Goal: Task Accomplishment & Management: Use online tool/utility

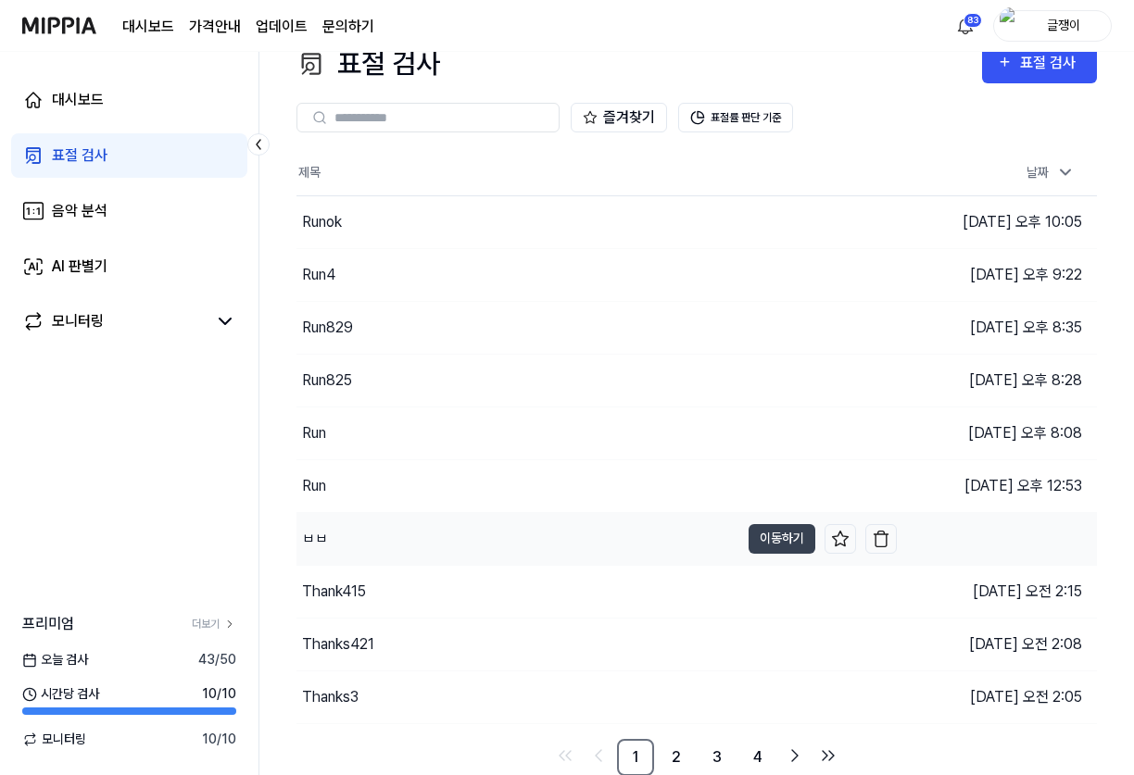
scroll to position [32, 0]
click at [755, 756] on link "4" at bounding box center [757, 756] width 37 height 37
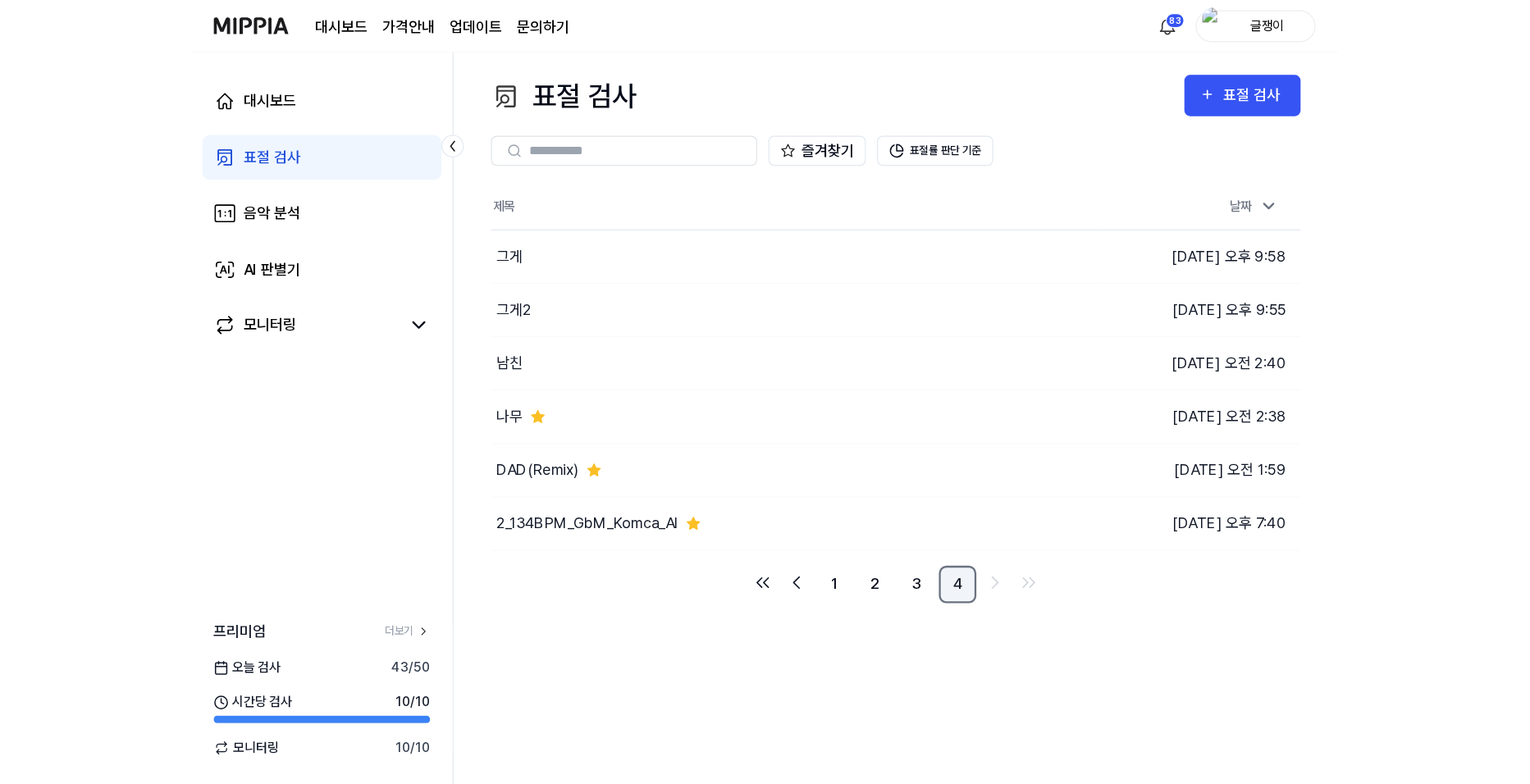
scroll to position [0, 0]
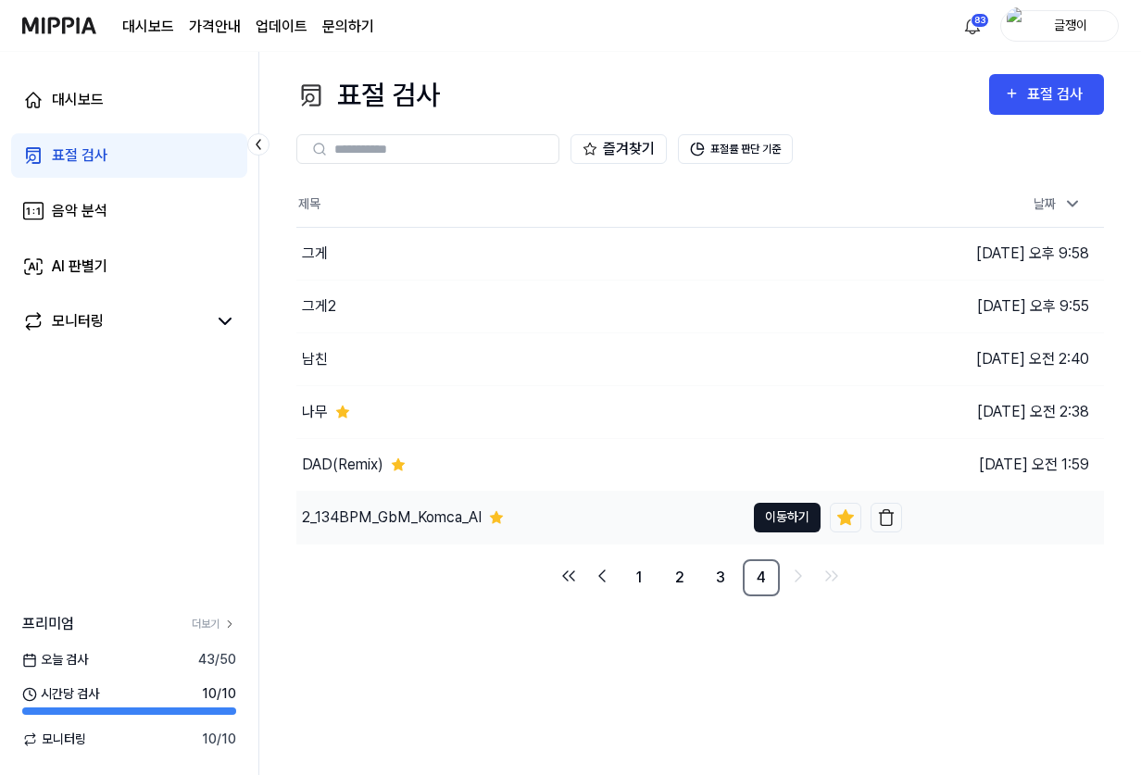
click at [783, 522] on button "이동하기" at bounding box center [787, 518] width 67 height 30
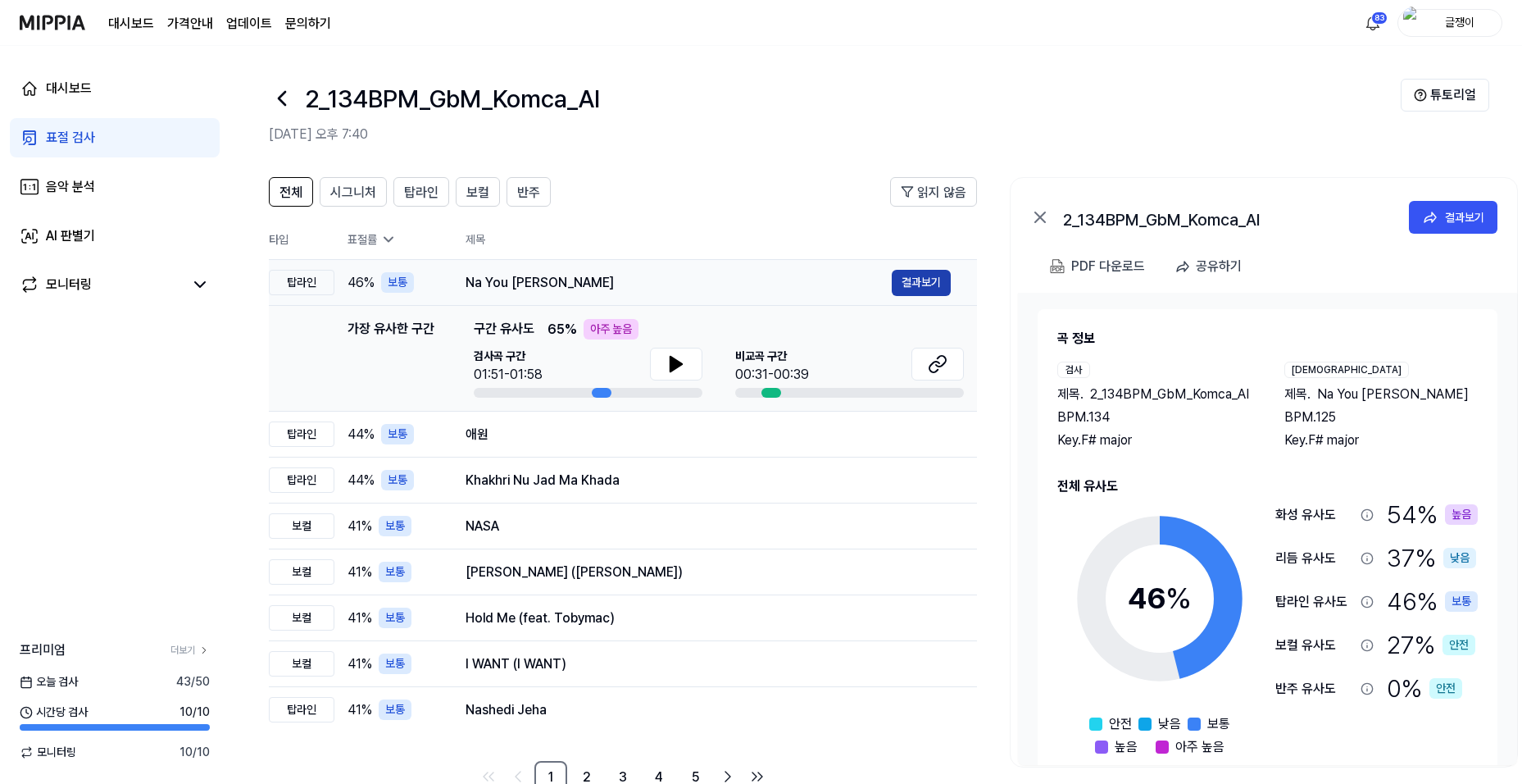
click at [919, 281] on button "결과보기" at bounding box center [921, 283] width 59 height 27
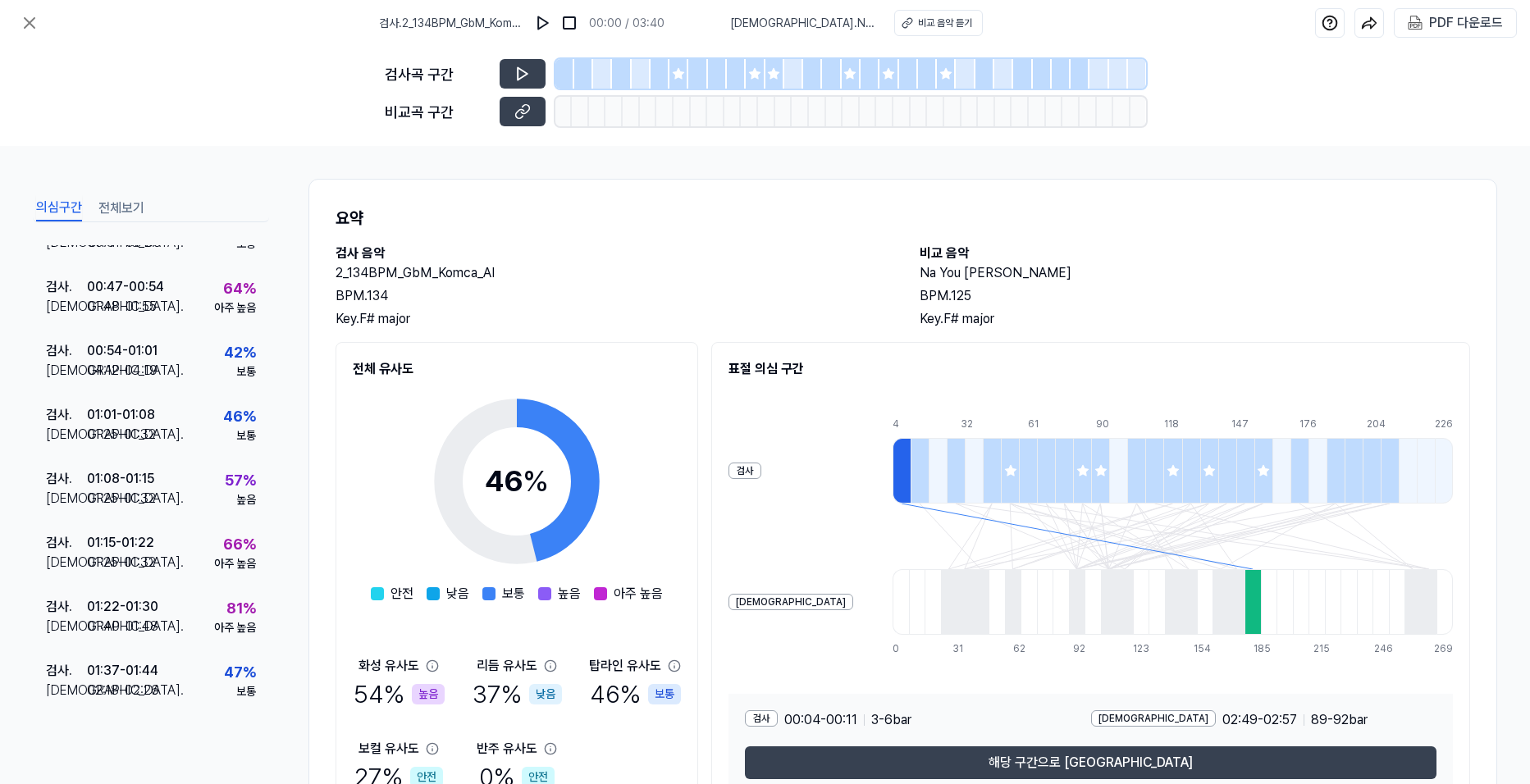
scroll to position [166, 0]
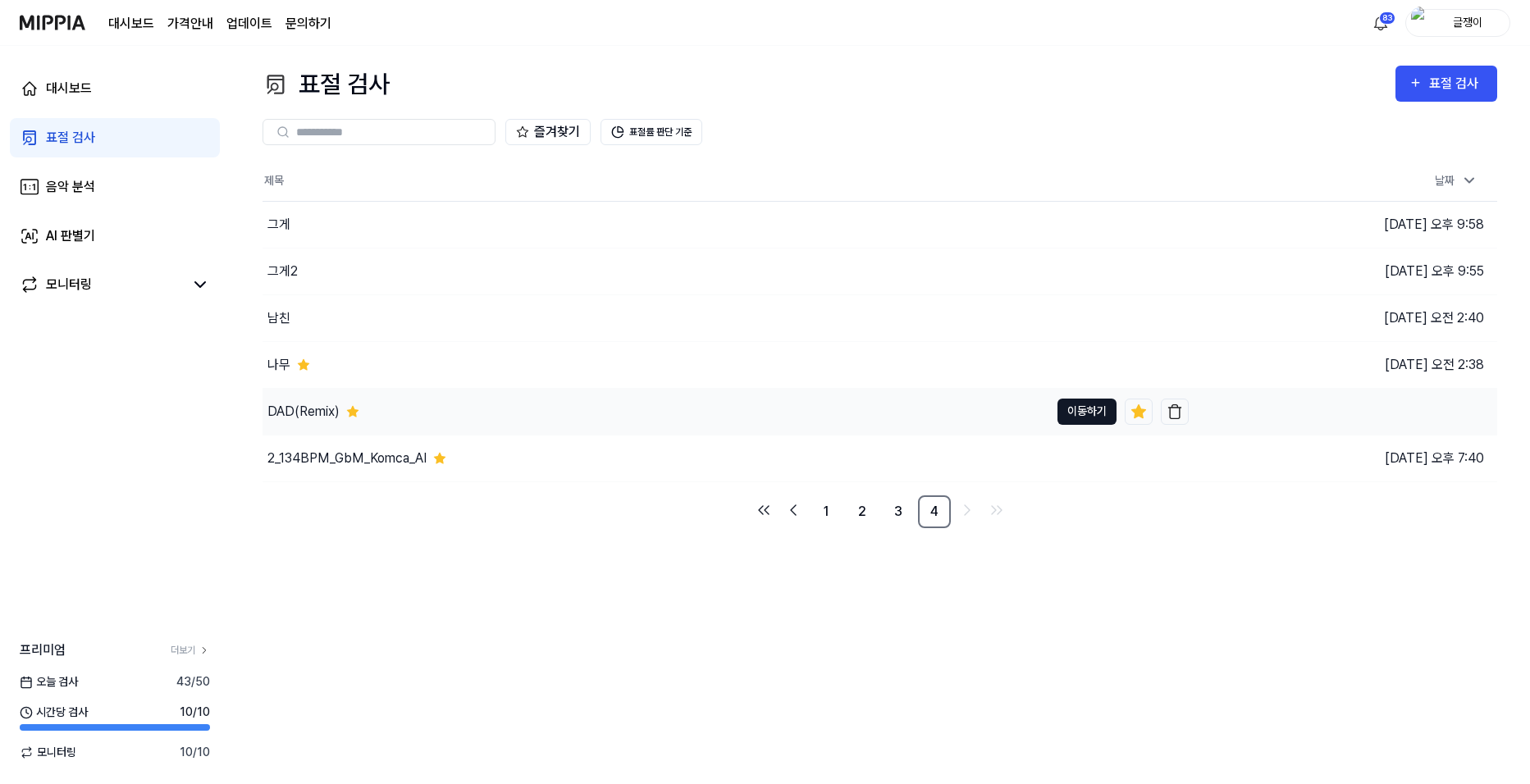
click at [1003, 406] on button "이동하기" at bounding box center [1086, 411] width 59 height 27
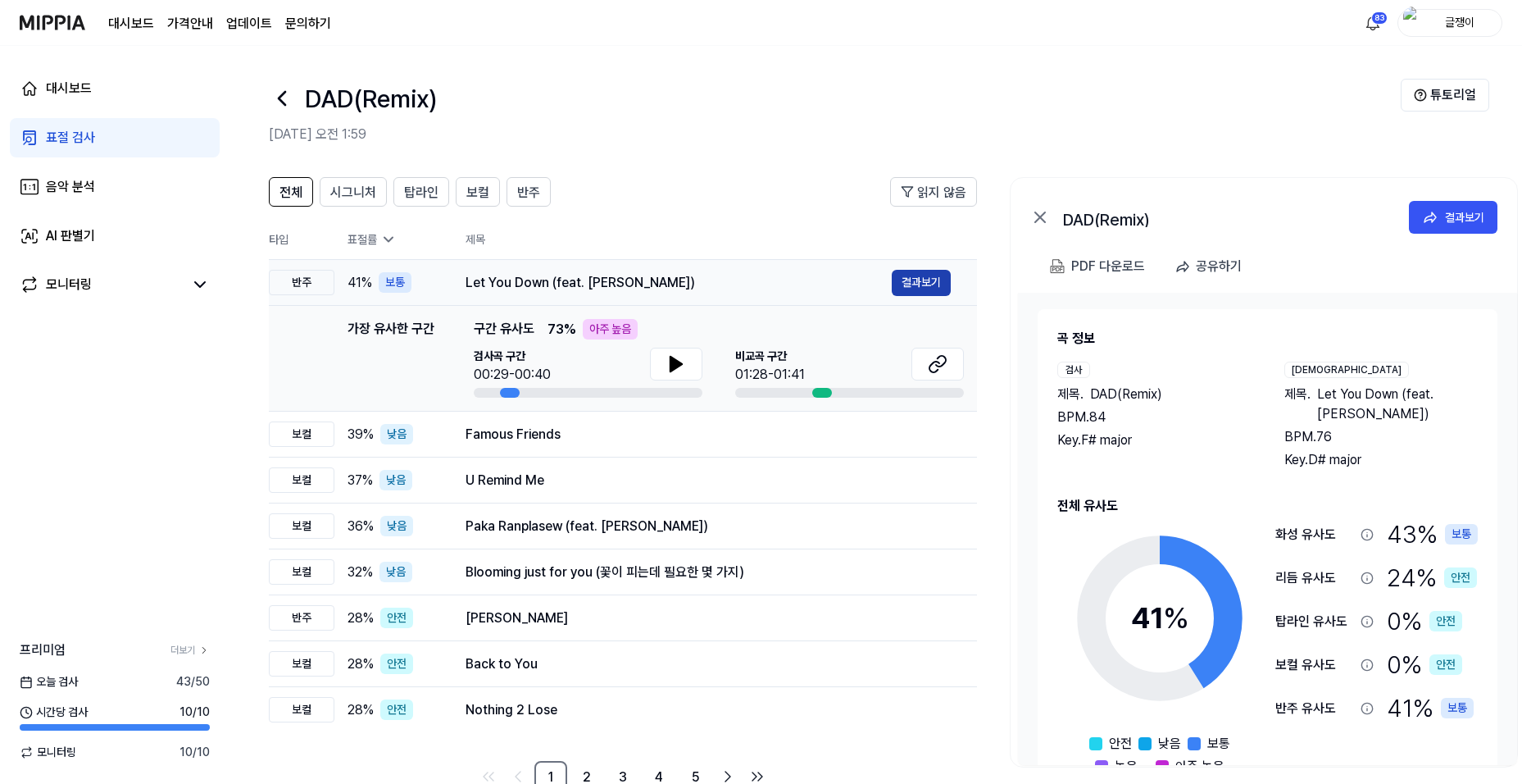
click at [919, 283] on button "결과보기" at bounding box center [921, 283] width 59 height 27
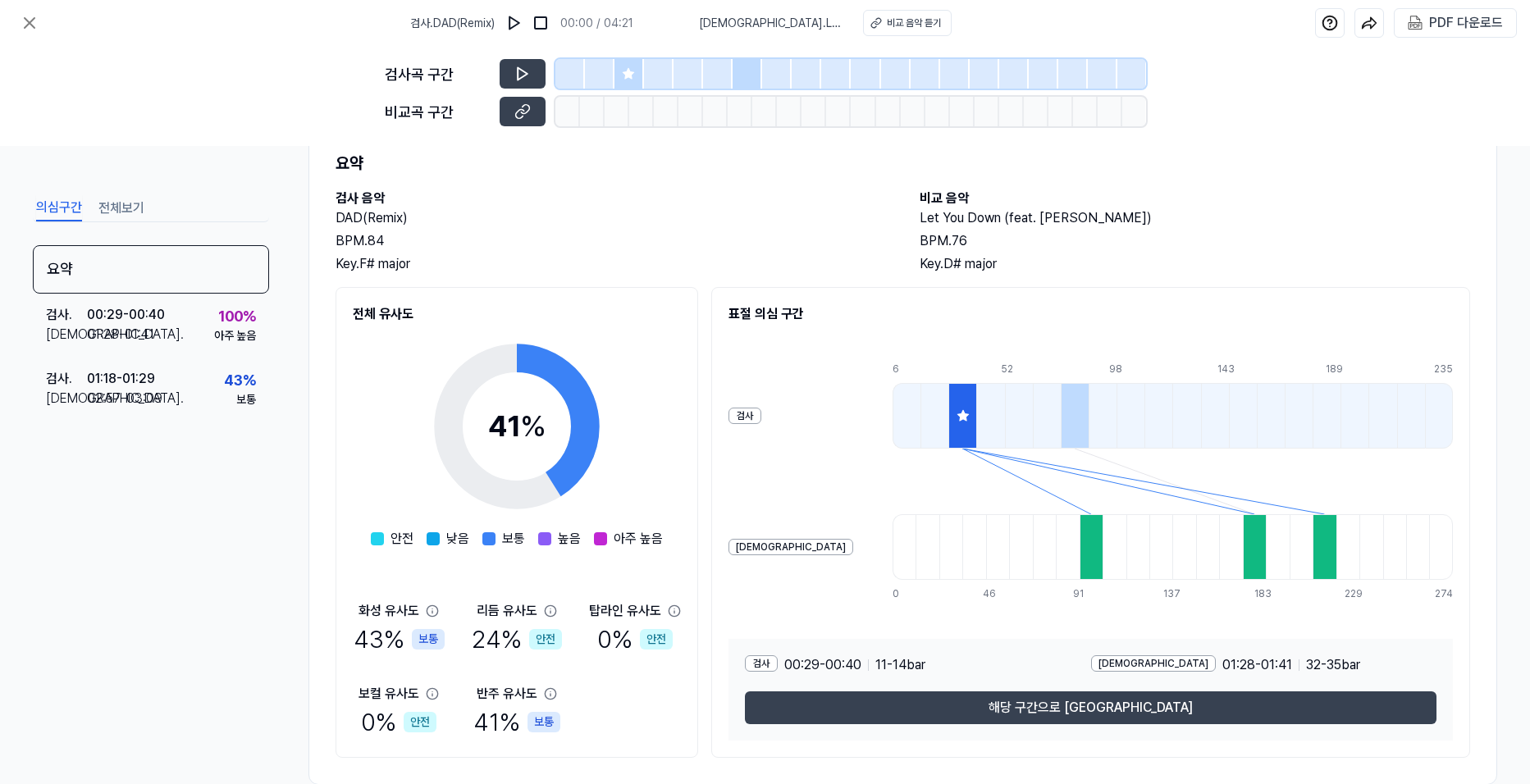
scroll to position [82, 0]
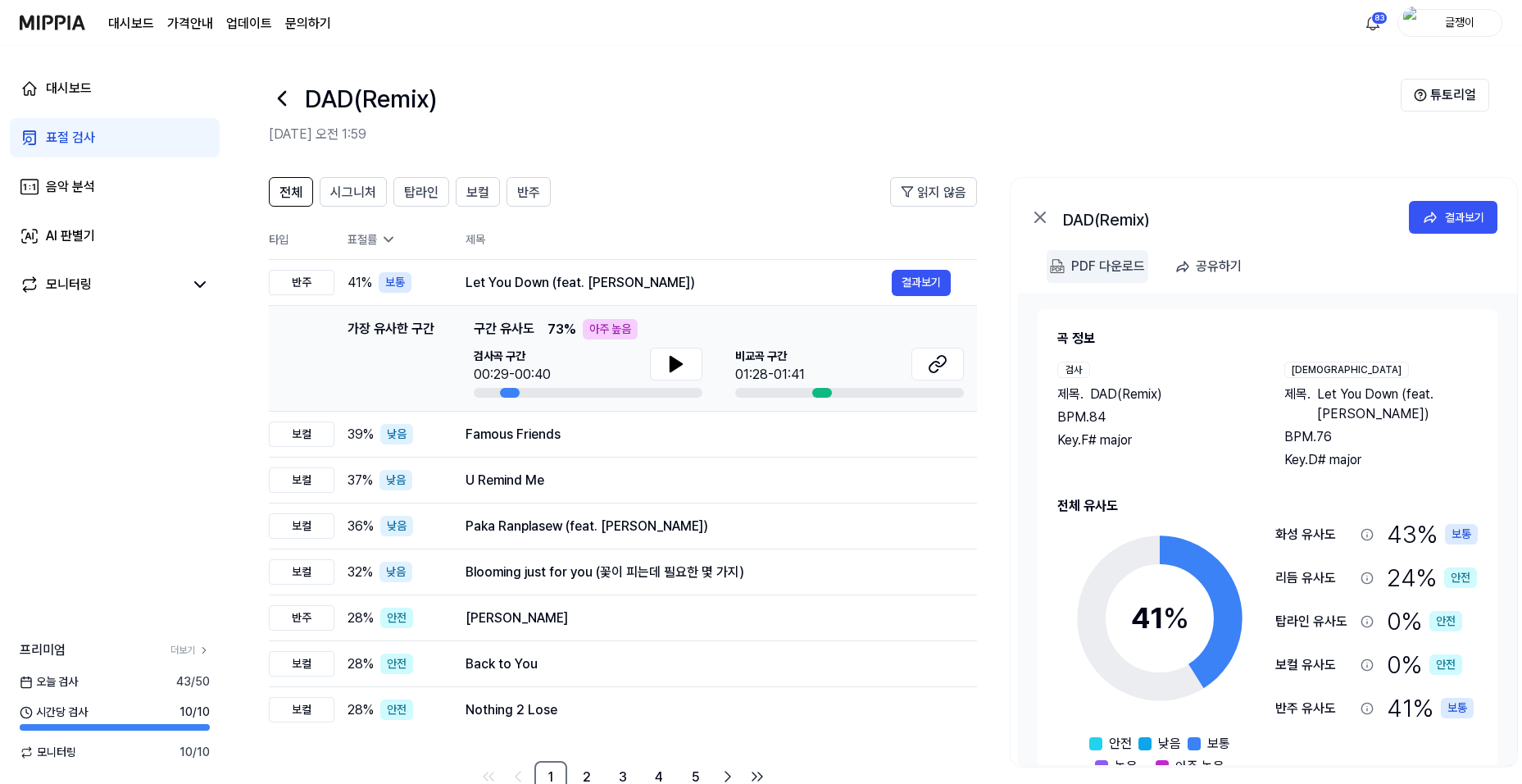
click at [1003, 267] on div "PDF 다운로드" at bounding box center [1108, 266] width 73 height 21
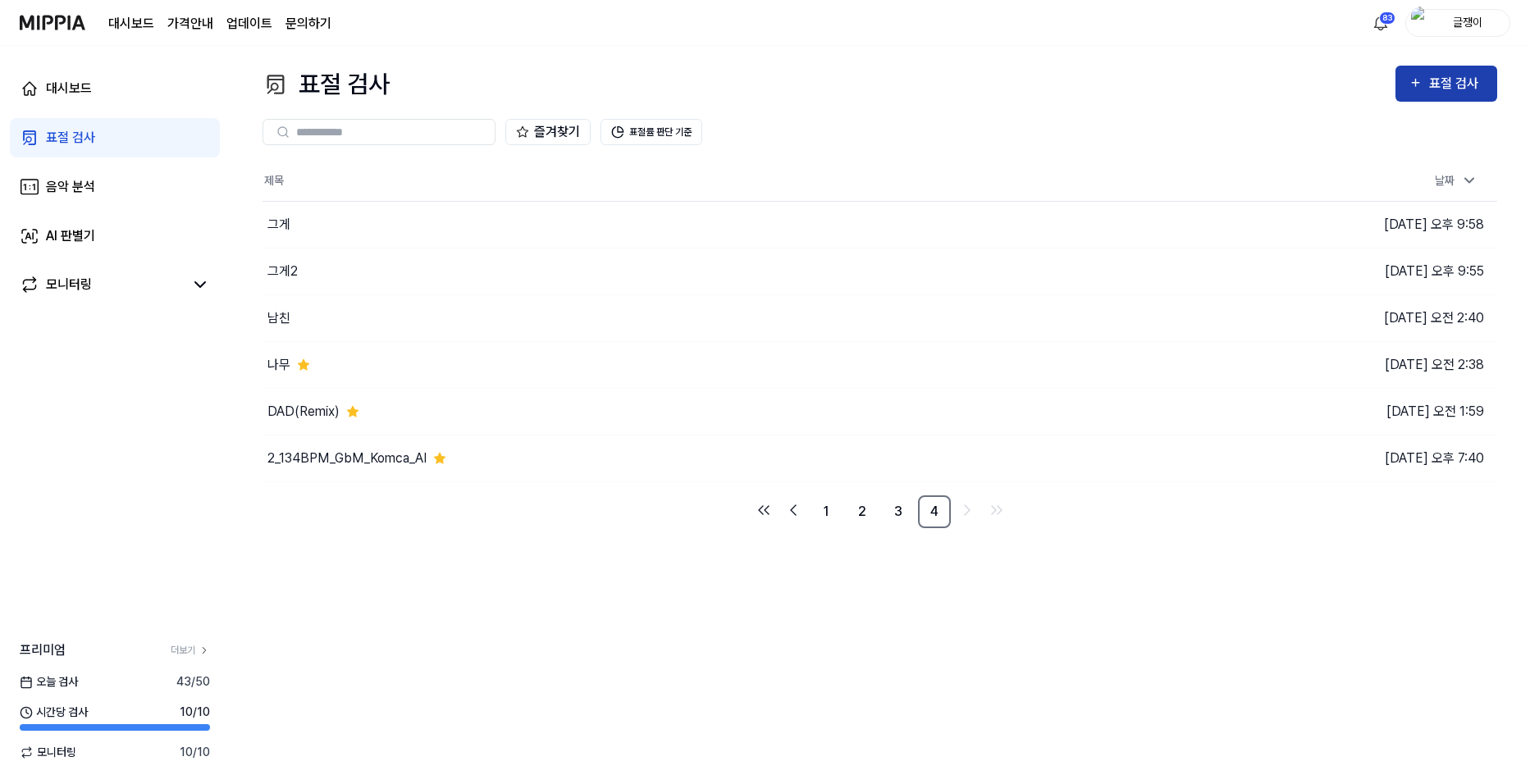
click at [1003, 83] on div "표절 검사" at bounding box center [1457, 83] width 55 height 21
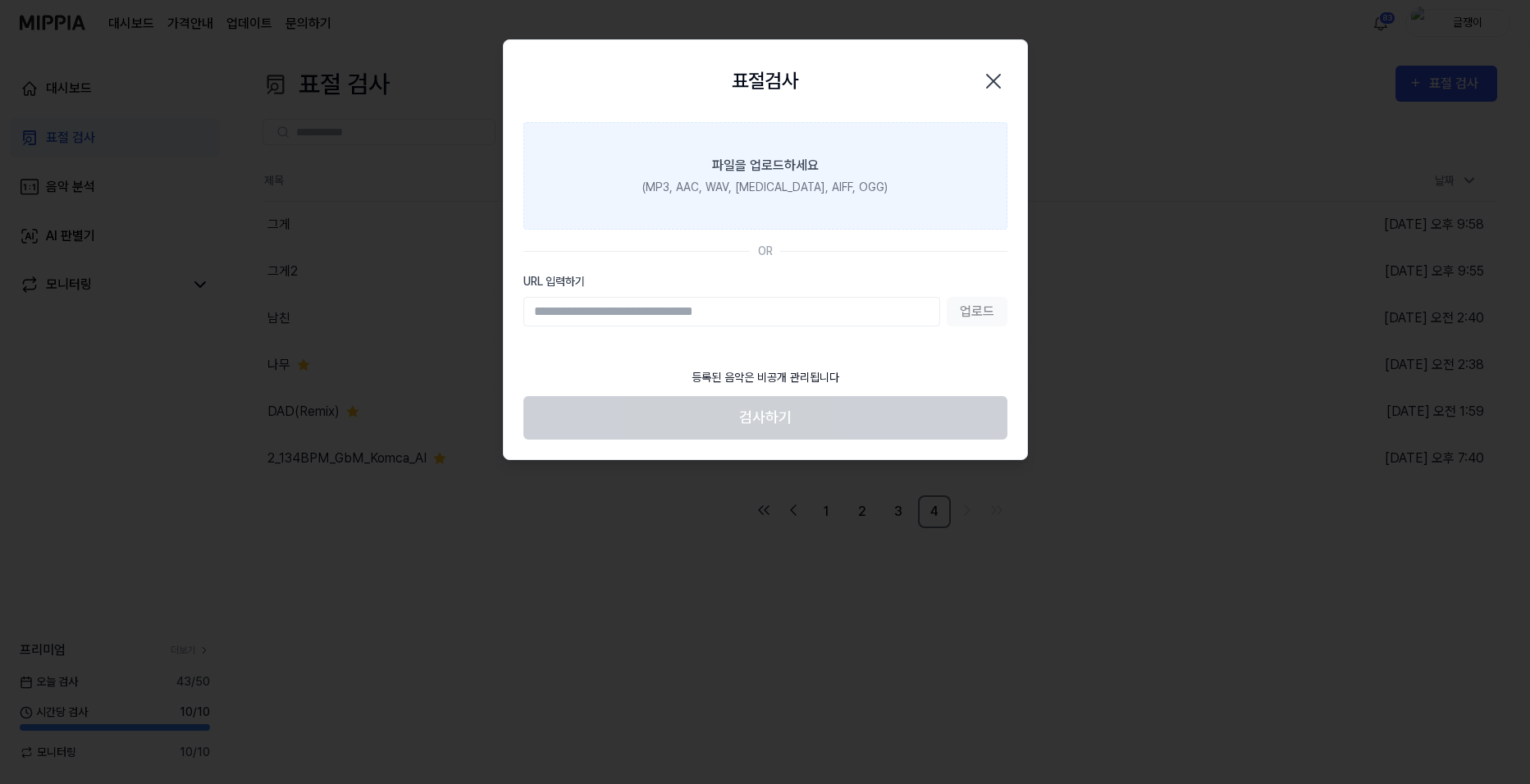
click at [755, 181] on div "(MP3, AAC, WAV, [MEDICAL_DATA], AIFF, OGG)" at bounding box center [764, 187] width 245 height 17
click at [0, 0] on input "파일을 업로드하세요 (MP3, AAC, WAV, [MEDICAL_DATA], AIFF, OGG)" at bounding box center [0, 0] width 0 height 0
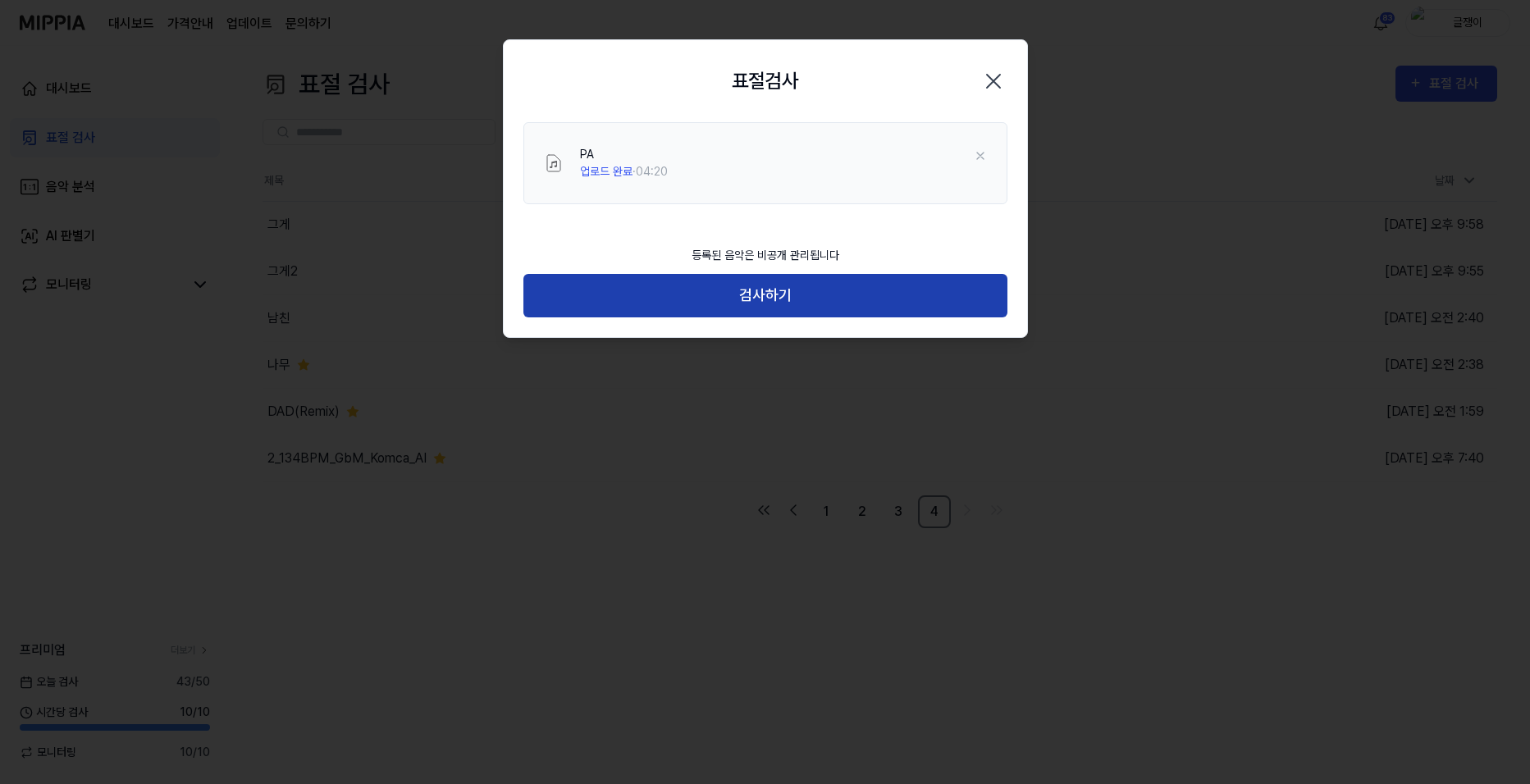
click at [759, 284] on button "검사하기" at bounding box center [765, 295] width 484 height 43
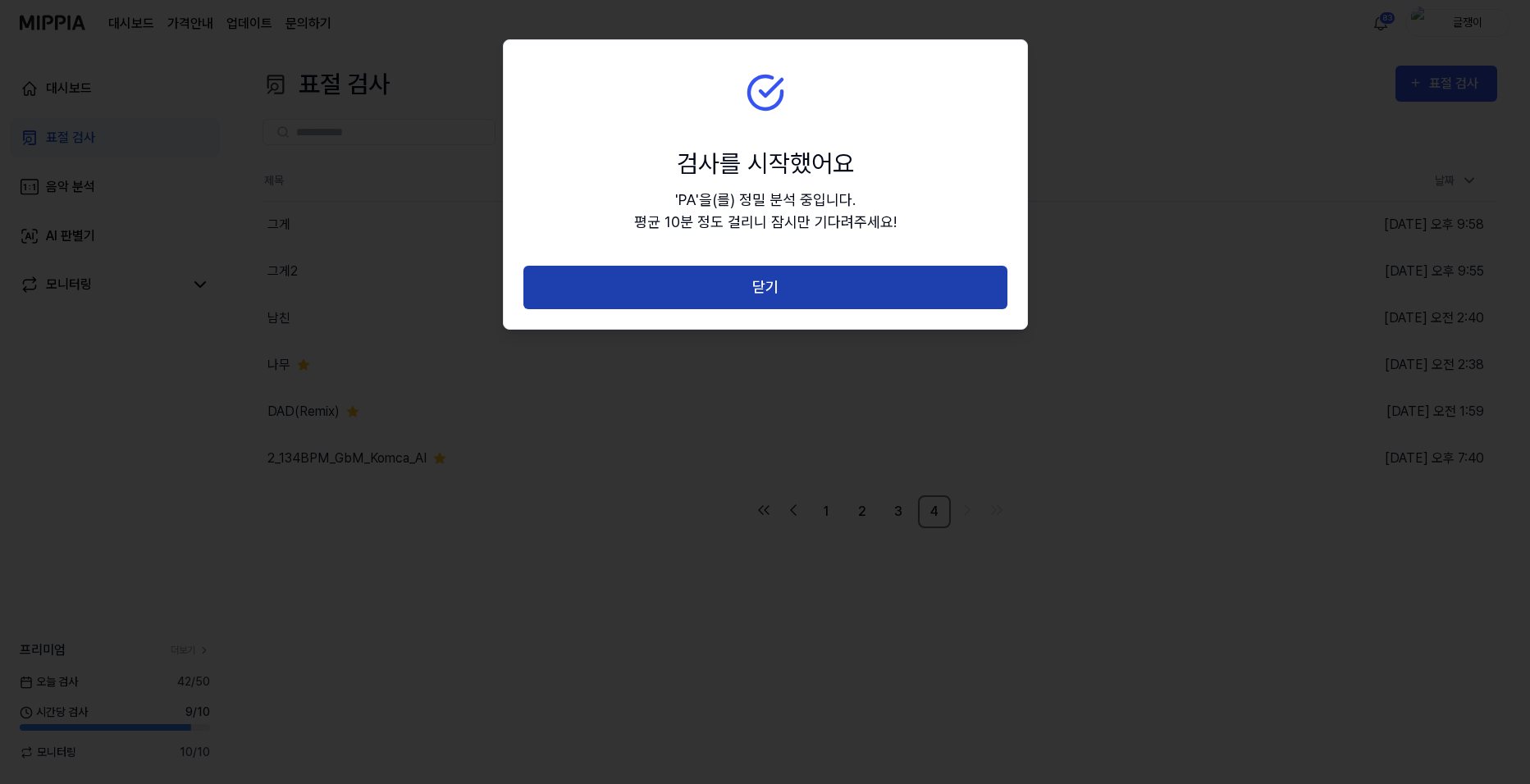
click at [759, 284] on button "닫기" at bounding box center [765, 287] width 484 height 43
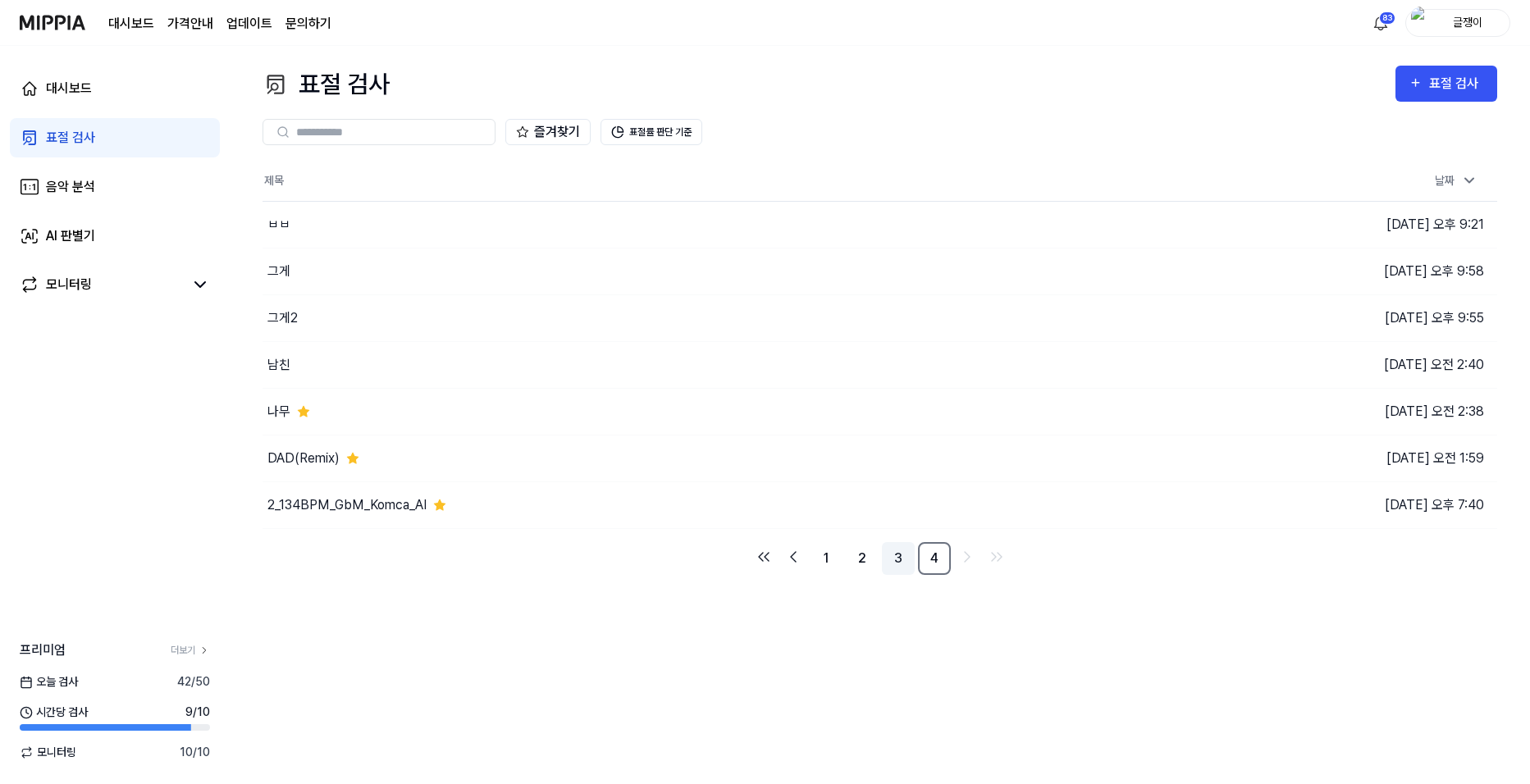
click at [903, 555] on link "3" at bounding box center [898, 557] width 33 height 33
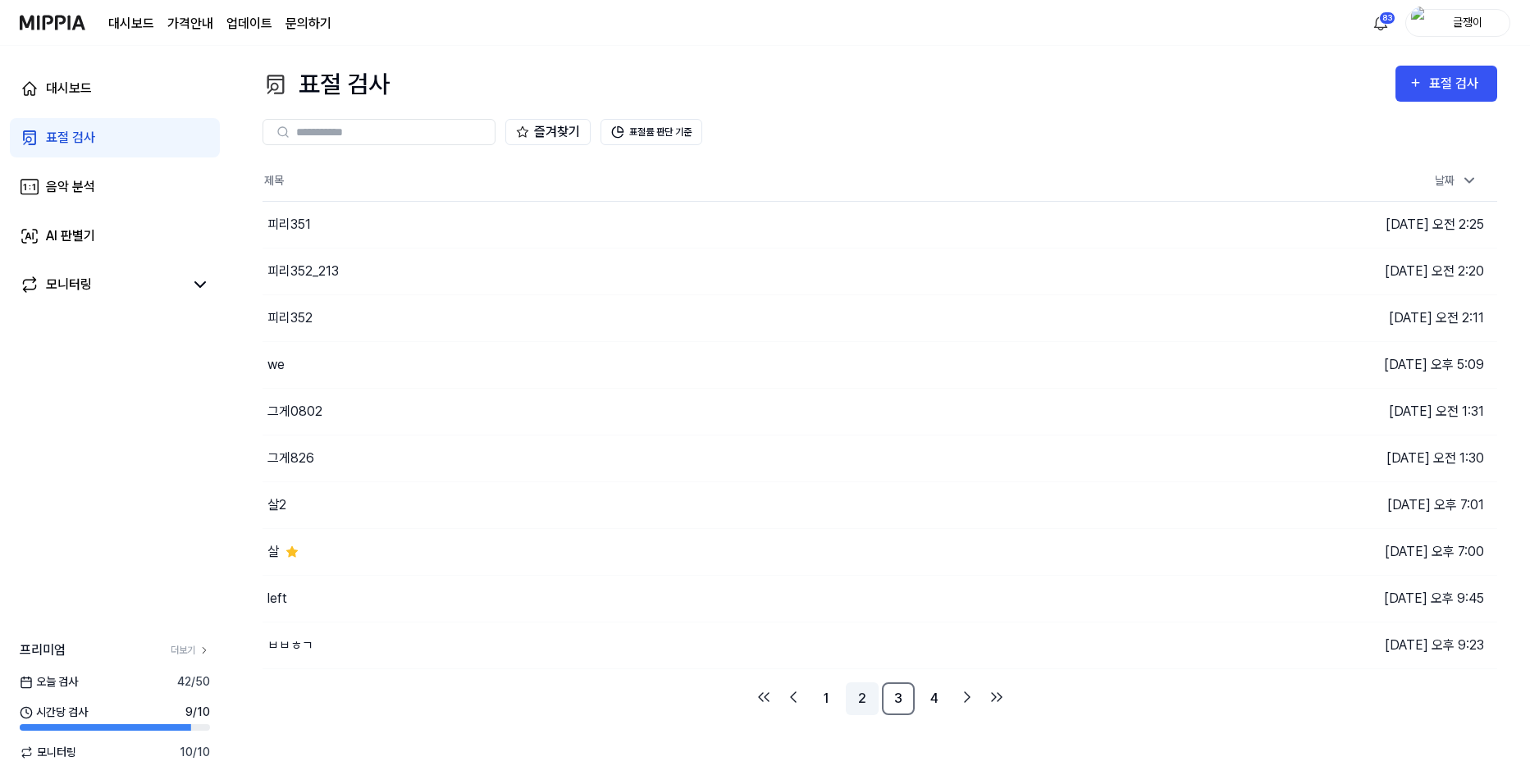
click at [862, 685] on link "2" at bounding box center [862, 698] width 33 height 33
click at [828, 685] on link "1" at bounding box center [825, 698] width 33 height 33
click at [866, 685] on link "2" at bounding box center [862, 698] width 33 height 33
click at [891, 685] on link "3" at bounding box center [898, 698] width 33 height 33
click at [934, 685] on link "4" at bounding box center [934, 698] width 33 height 33
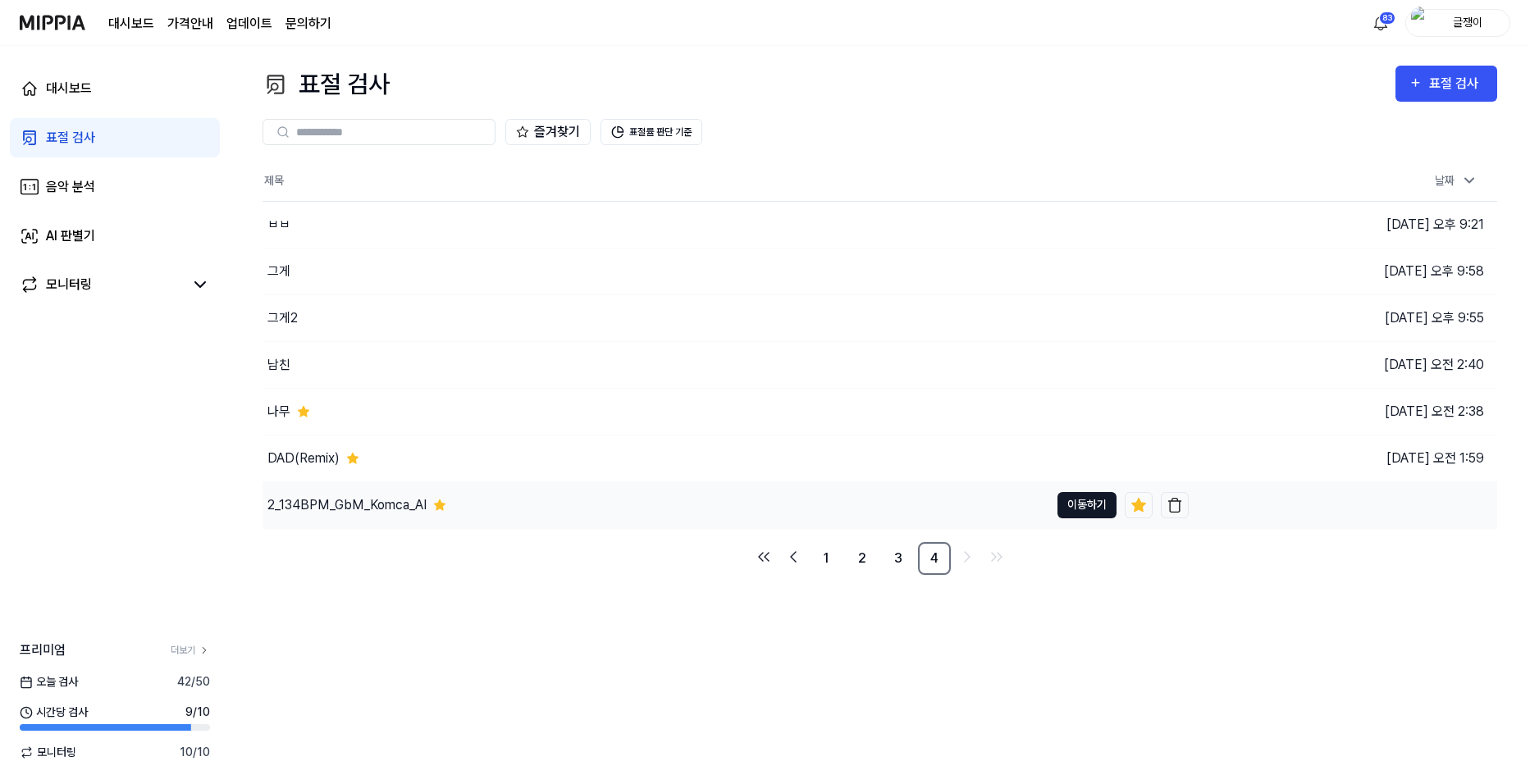
click at [1003, 503] on button "이동하기" at bounding box center [1086, 505] width 59 height 27
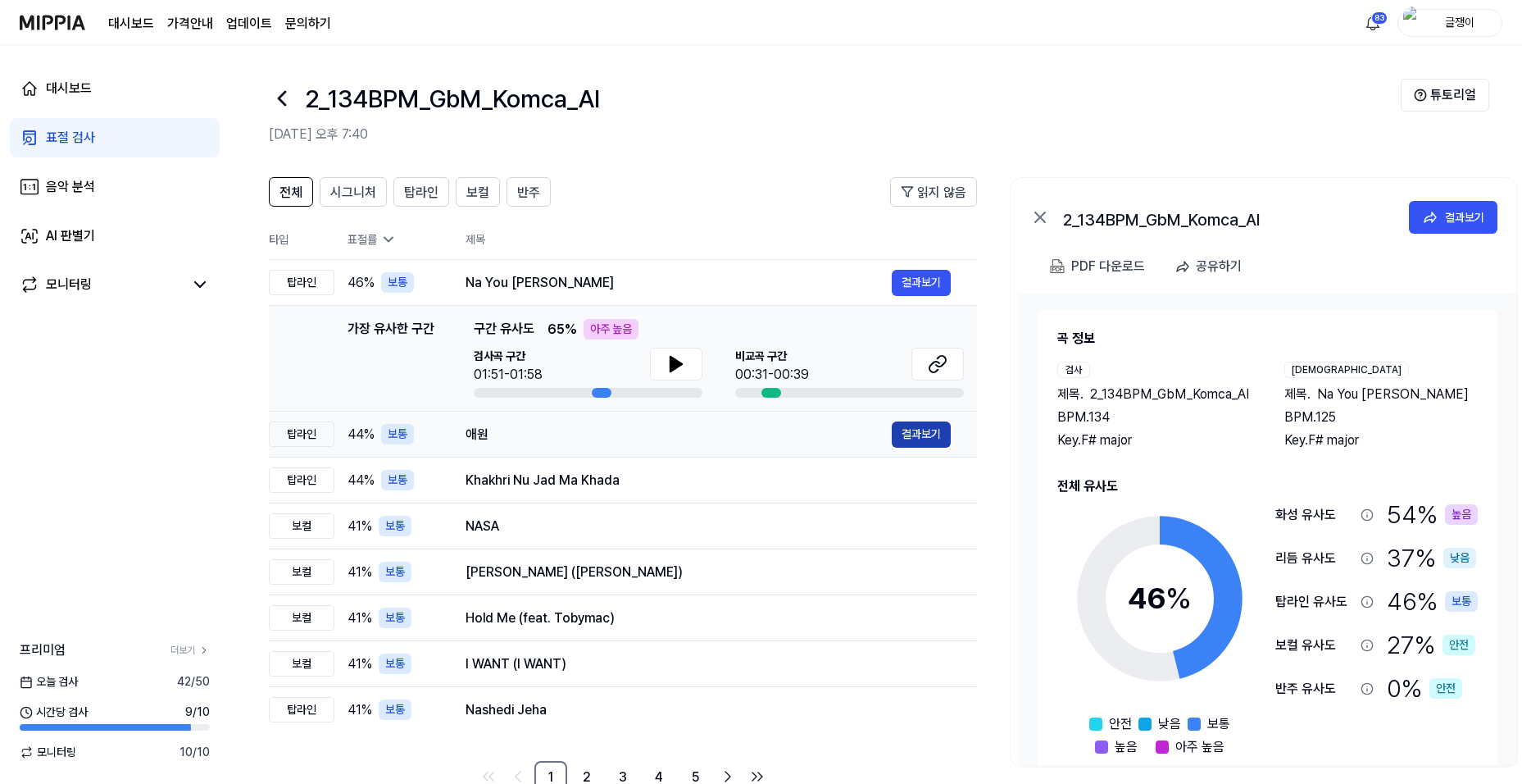
click at [919, 434] on button "결과보기" at bounding box center [921, 434] width 59 height 27
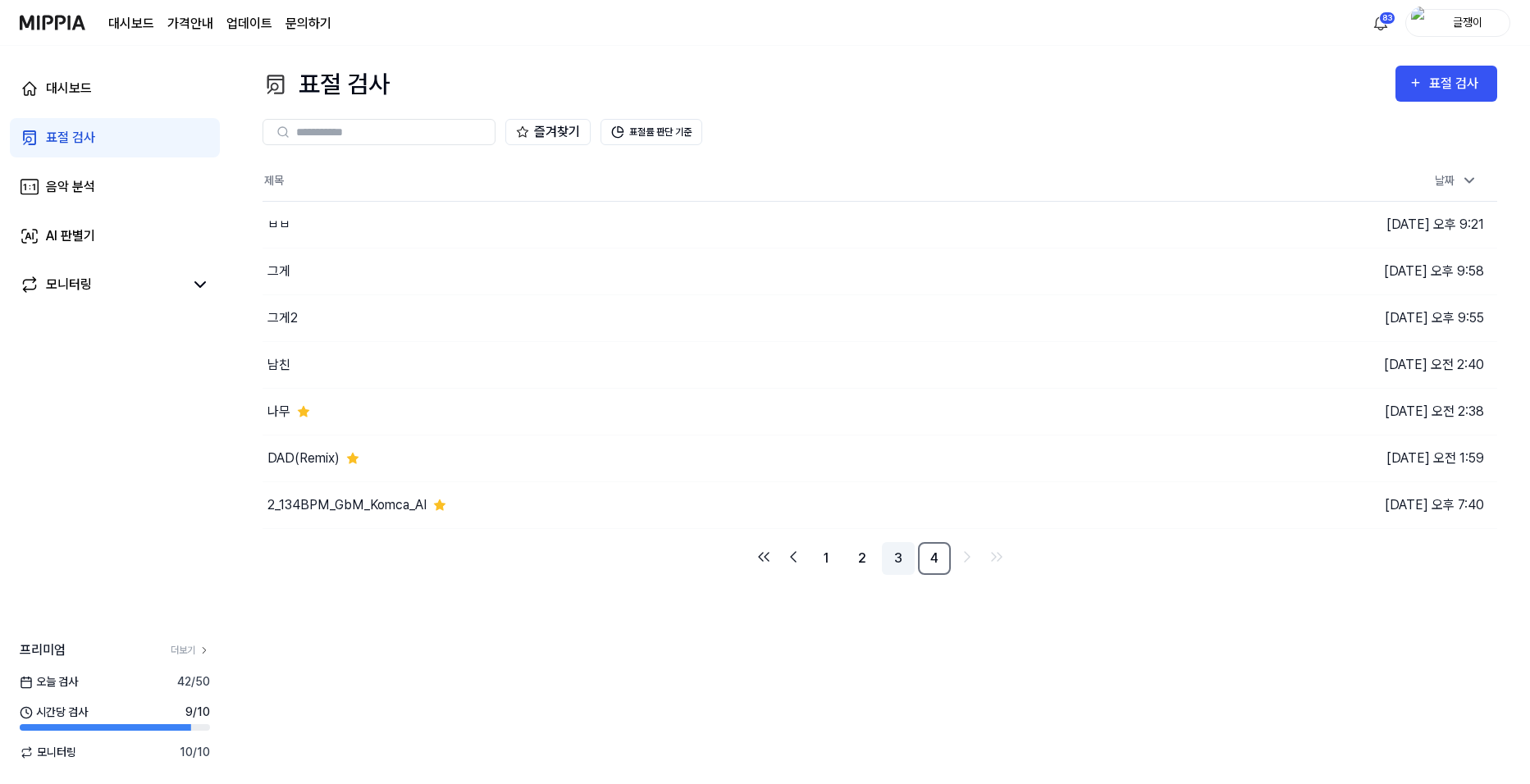
click at [894, 551] on link "3" at bounding box center [898, 557] width 33 height 33
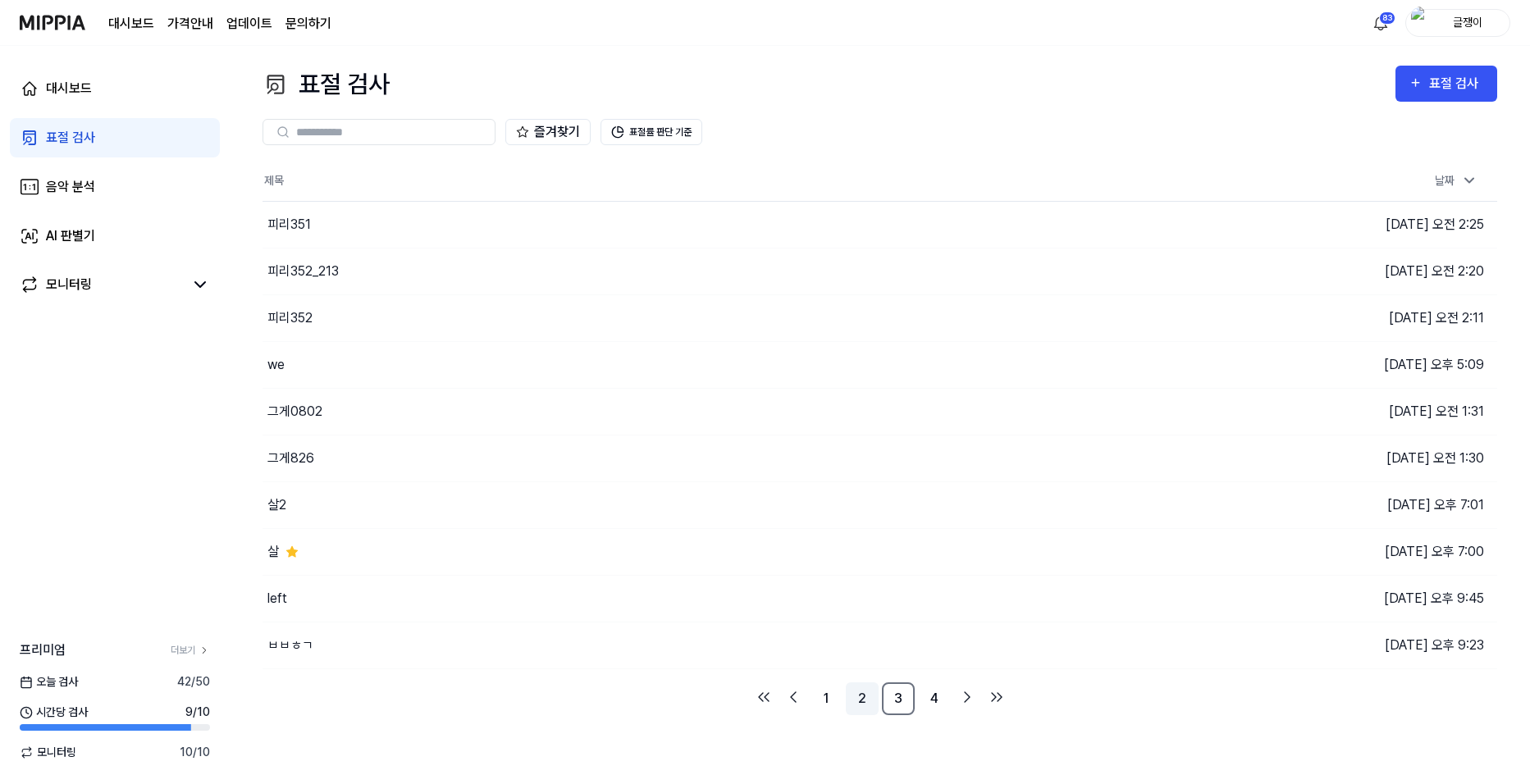
click at [858, 685] on link "2" at bounding box center [862, 698] width 33 height 33
click at [823, 685] on link "1" at bounding box center [825, 698] width 33 height 33
click at [866, 685] on link "2" at bounding box center [862, 698] width 33 height 33
click at [1003, 452] on button "이동하기" at bounding box center [1086, 458] width 59 height 27
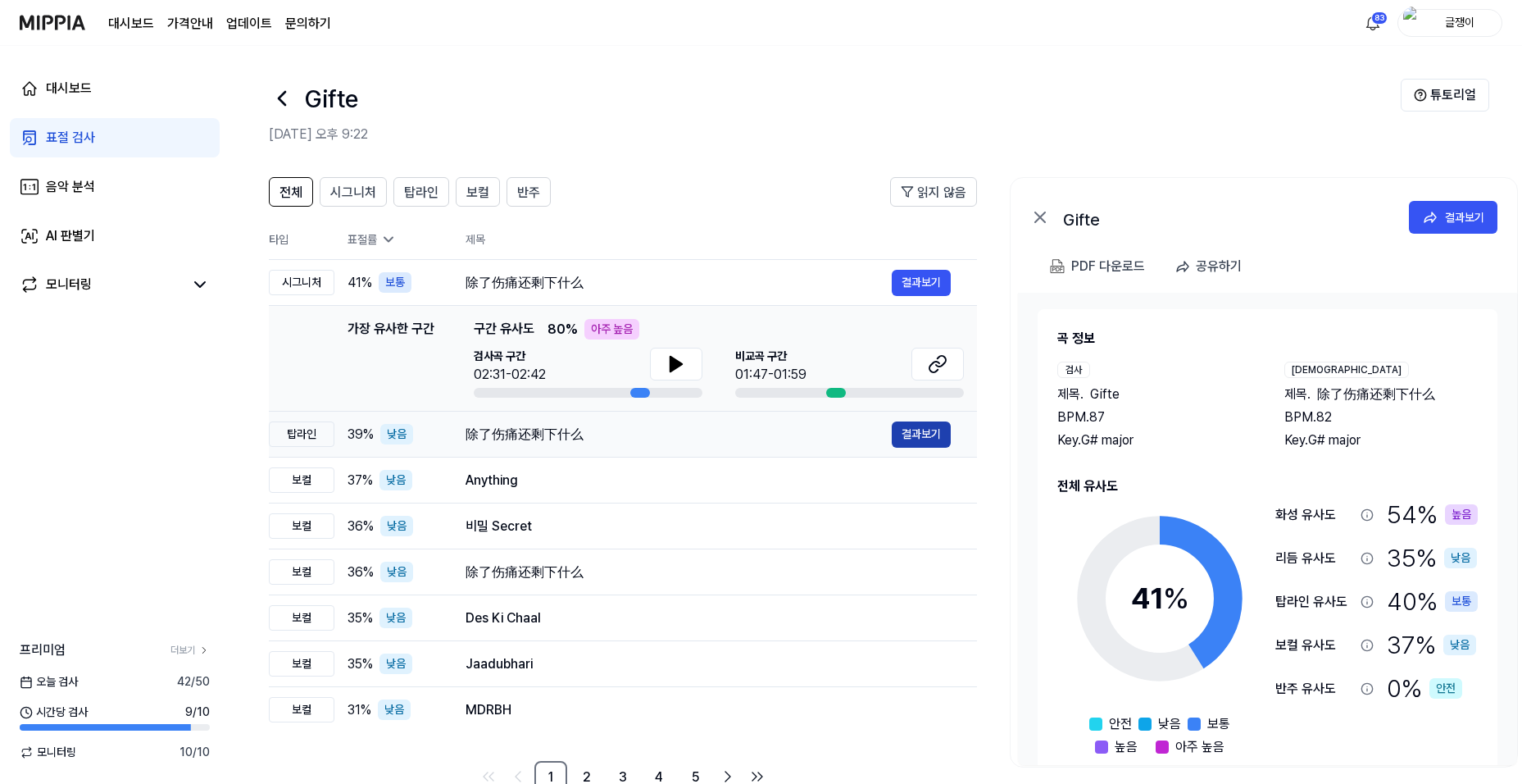
click at [920, 430] on button "결과보기" at bounding box center [921, 434] width 59 height 27
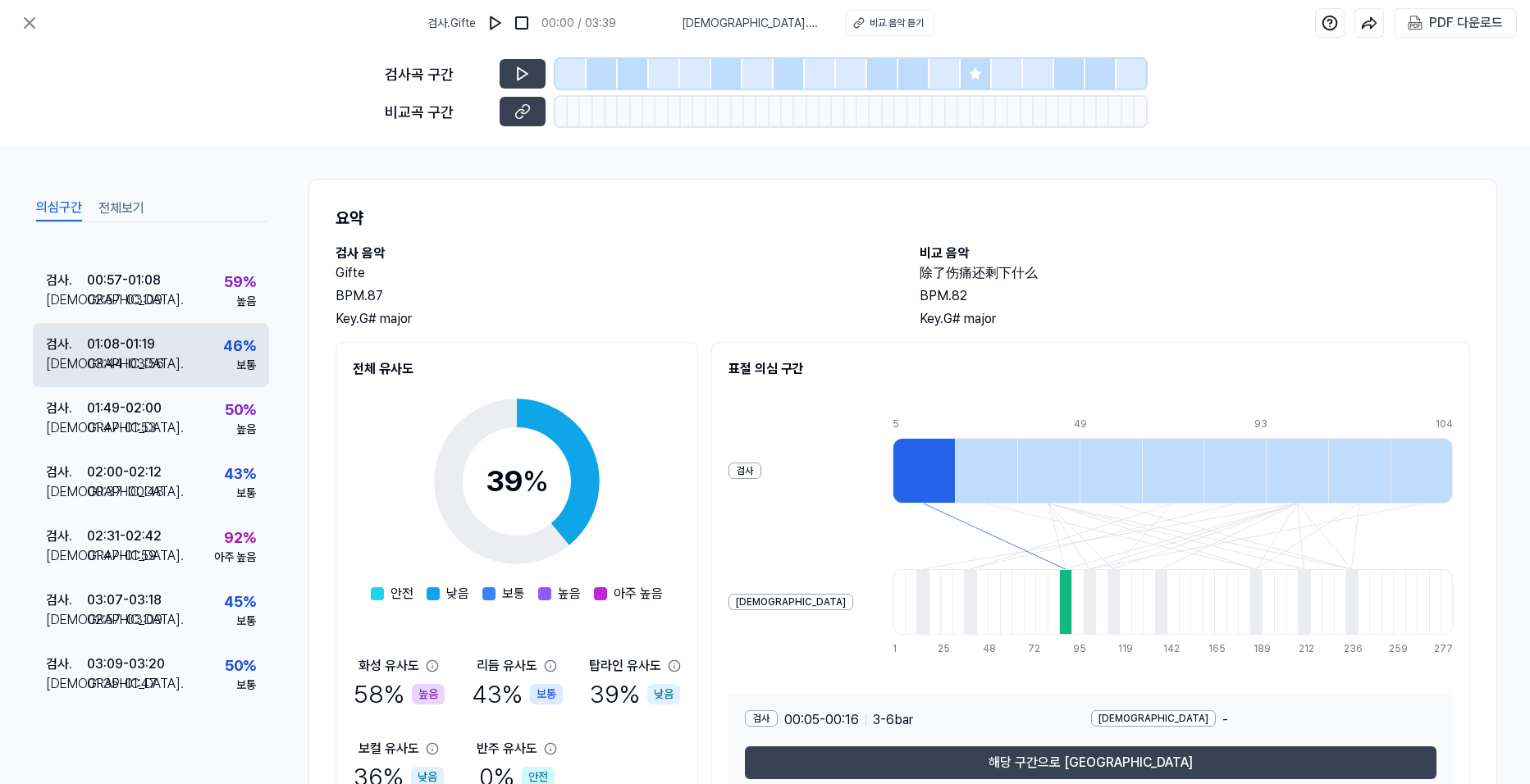
scroll to position [173, 0]
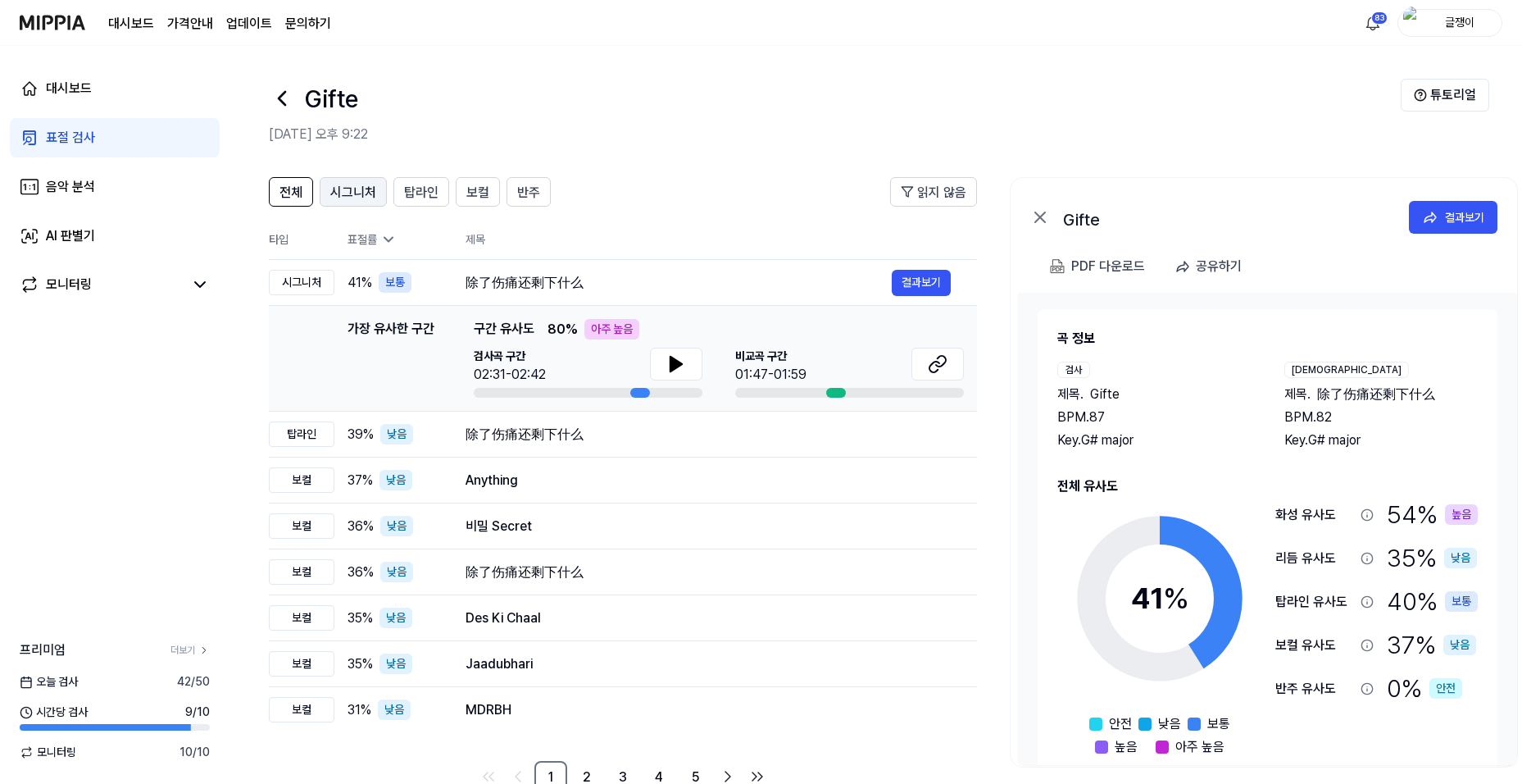
click at [349, 190] on span "시그니처" at bounding box center [353, 193] width 46 height 19
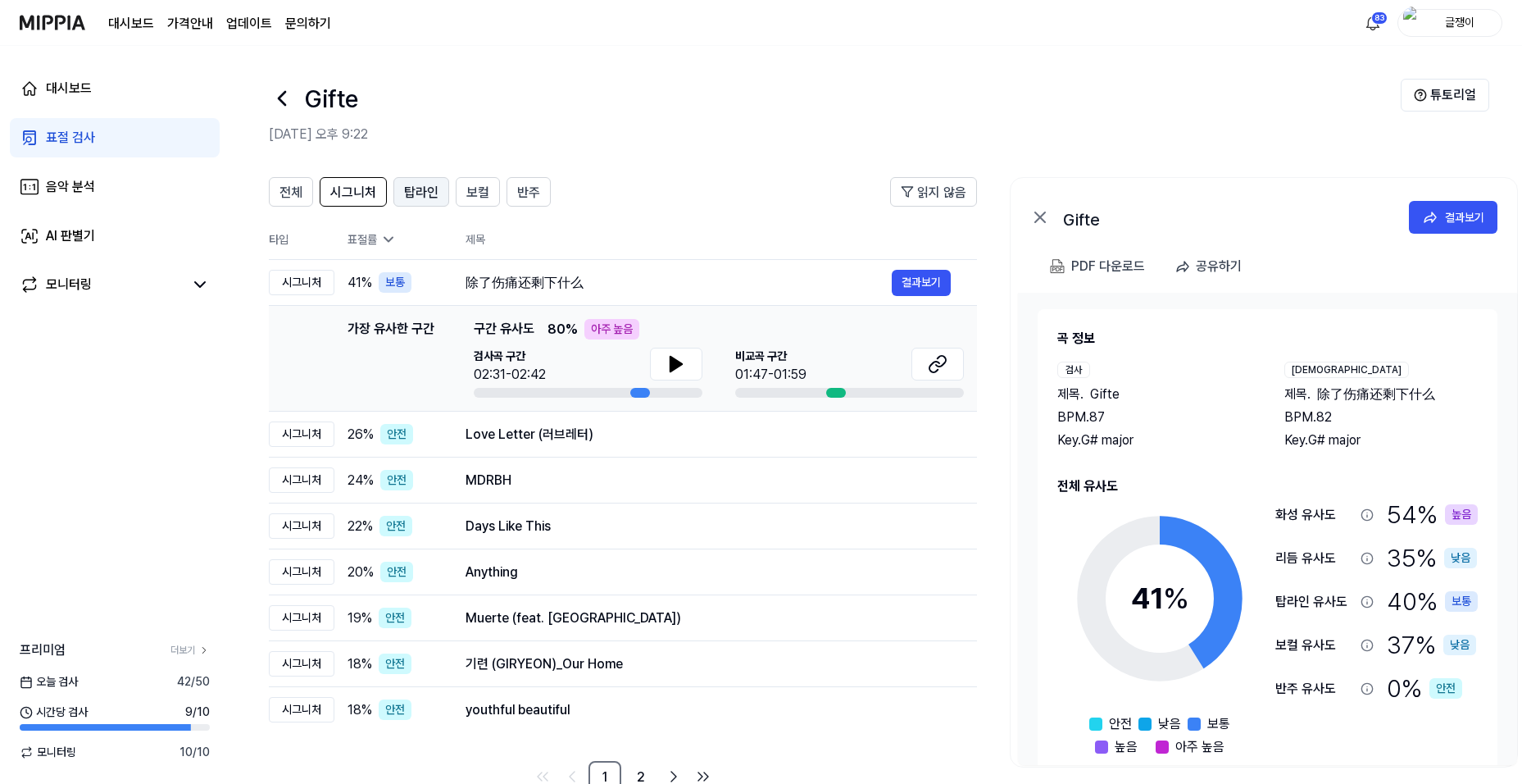
click at [417, 193] on span "탑라인" at bounding box center [421, 193] width 35 height 19
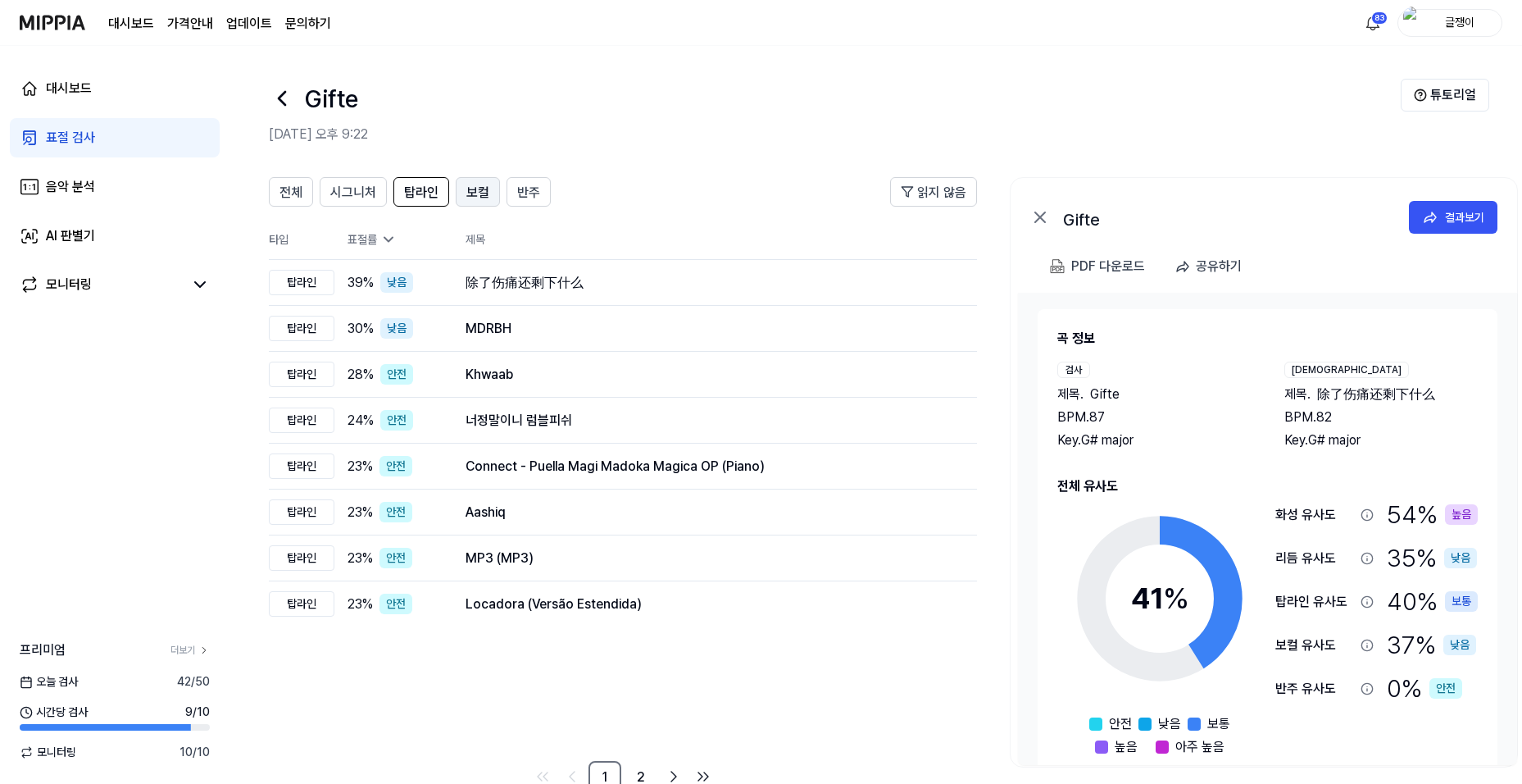
click at [475, 188] on span "보컬" at bounding box center [478, 193] width 23 height 19
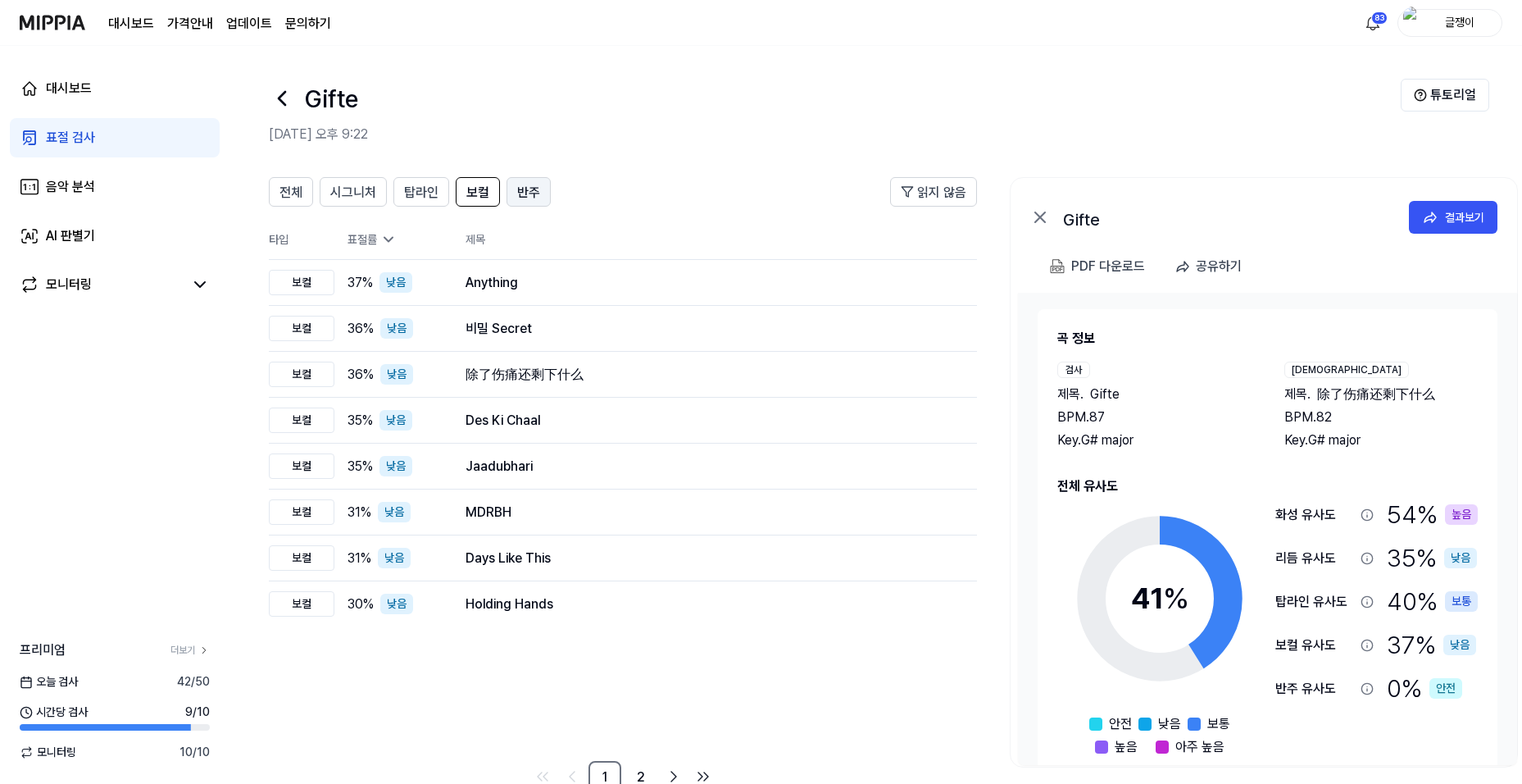
click at [526, 191] on span "반주" at bounding box center [529, 193] width 23 height 19
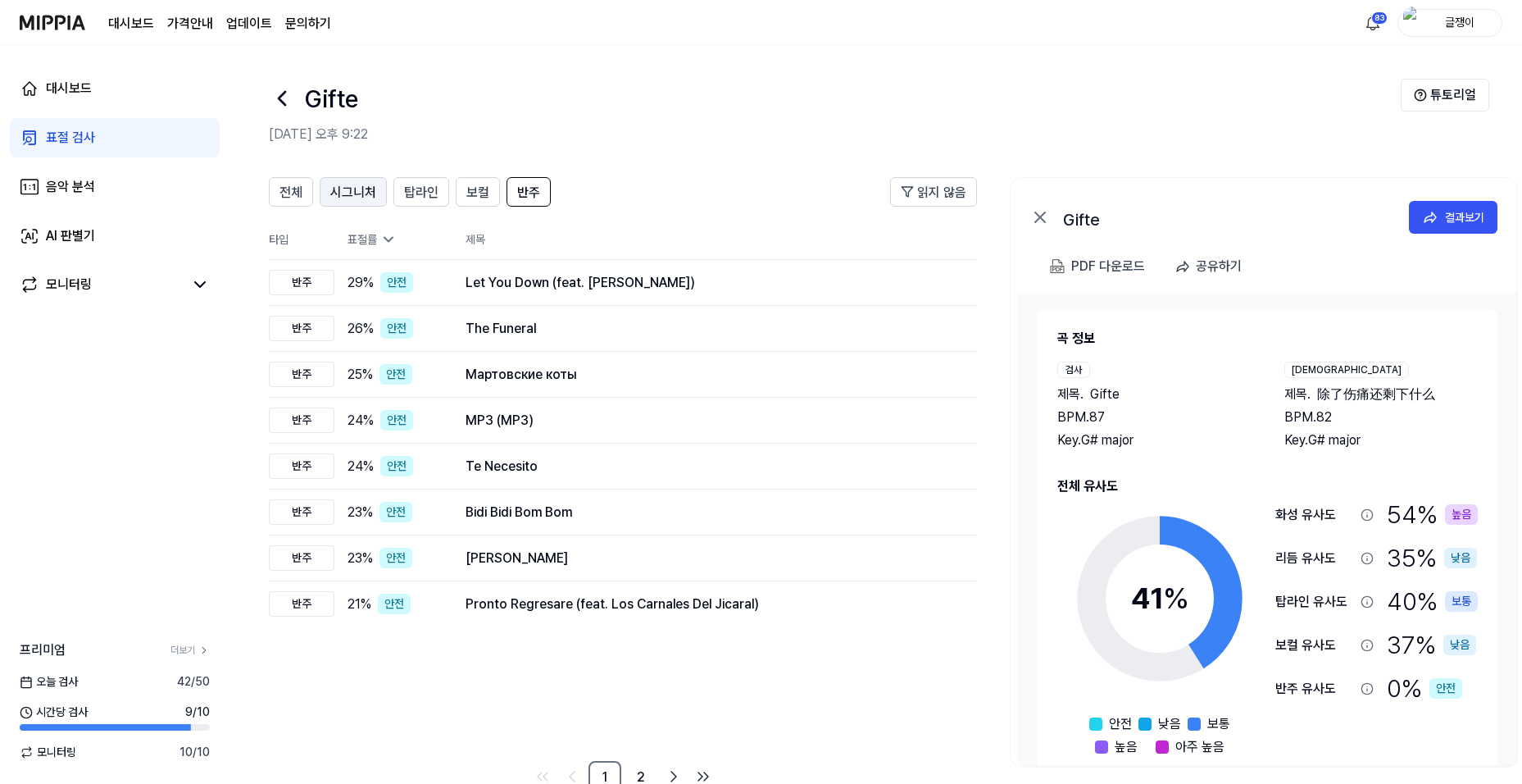
click at [353, 190] on span "시그니처" at bounding box center [353, 193] width 46 height 19
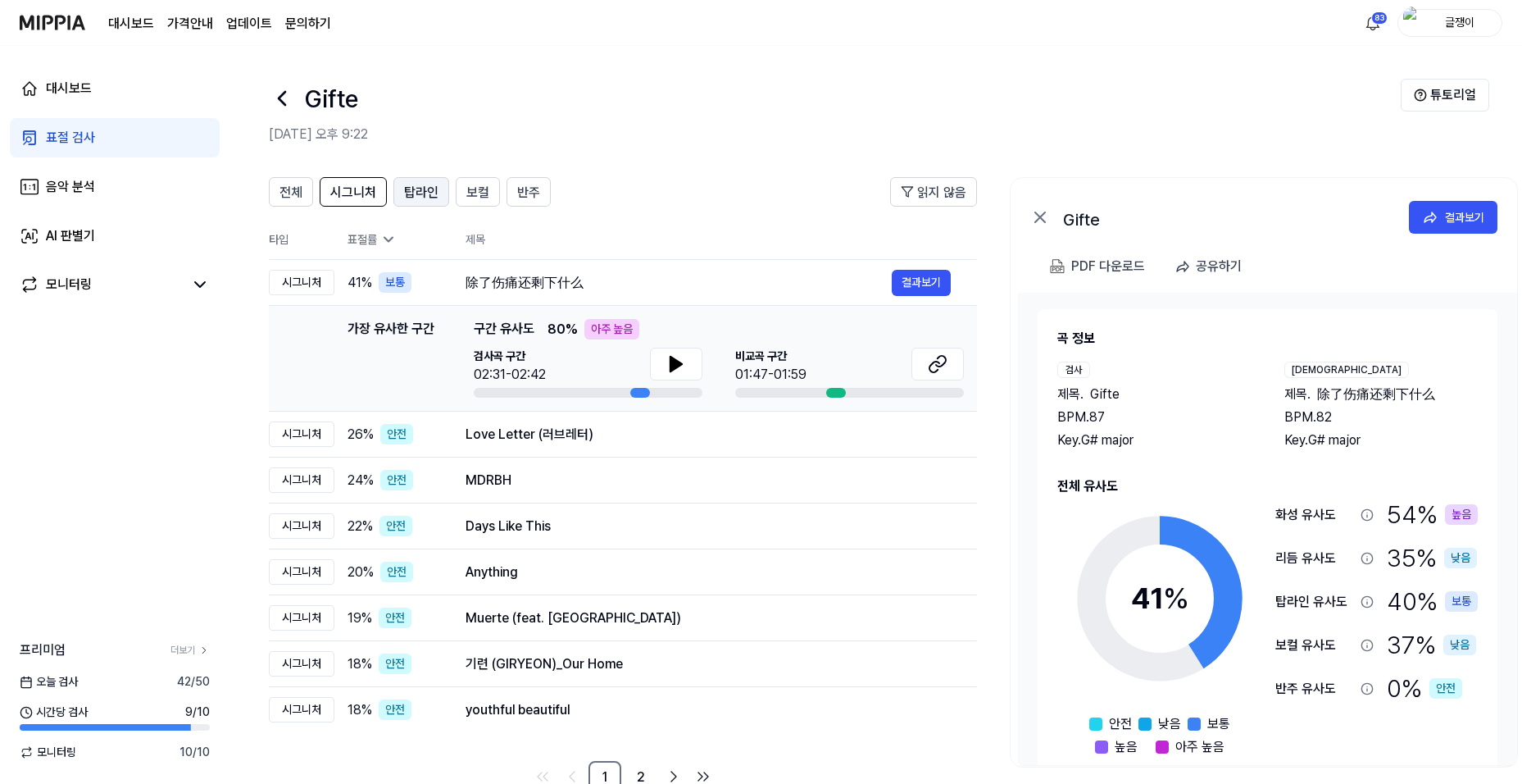
click at [419, 194] on span "탑라인" at bounding box center [421, 193] width 35 height 19
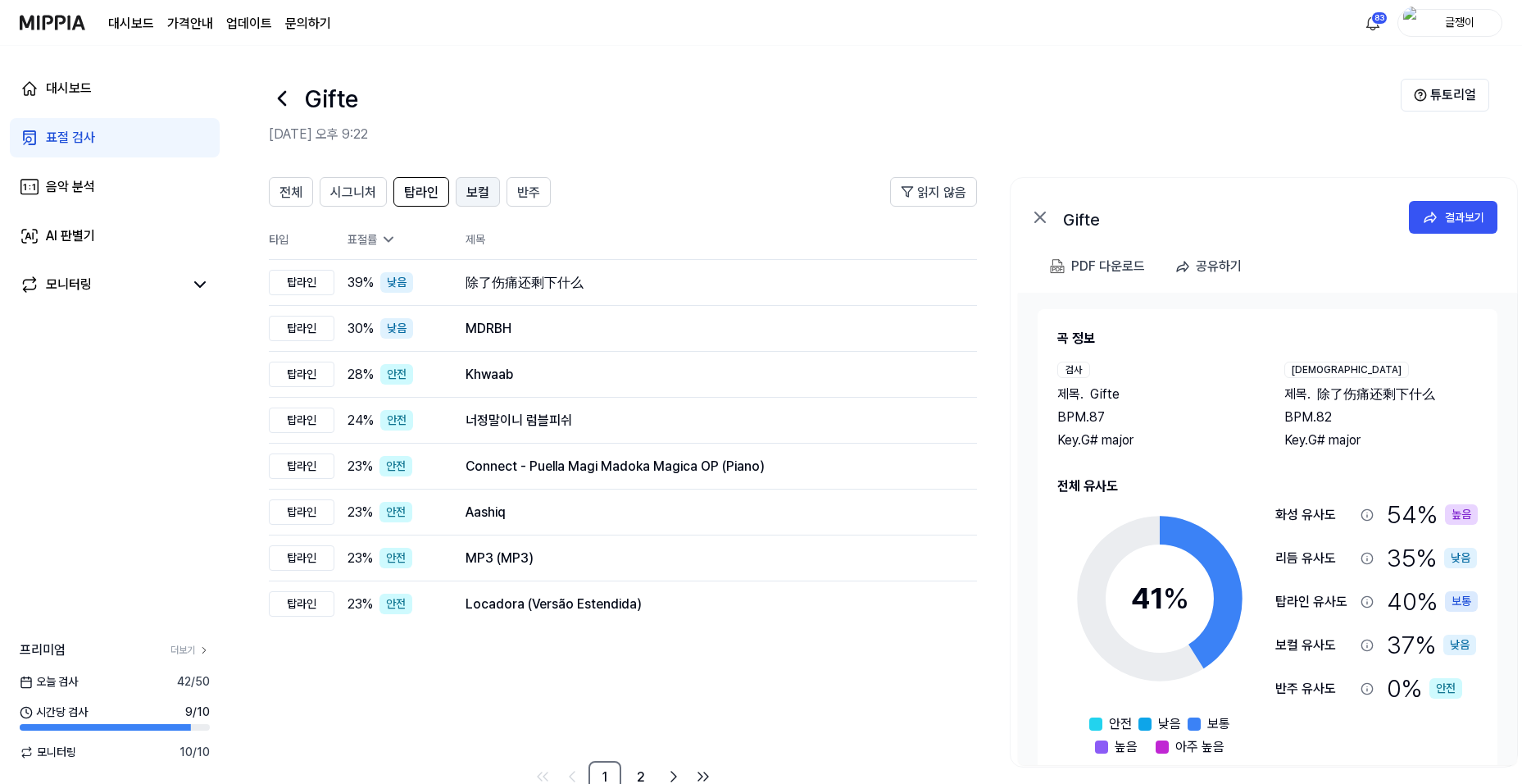
click at [471, 195] on span "보컬" at bounding box center [478, 193] width 23 height 19
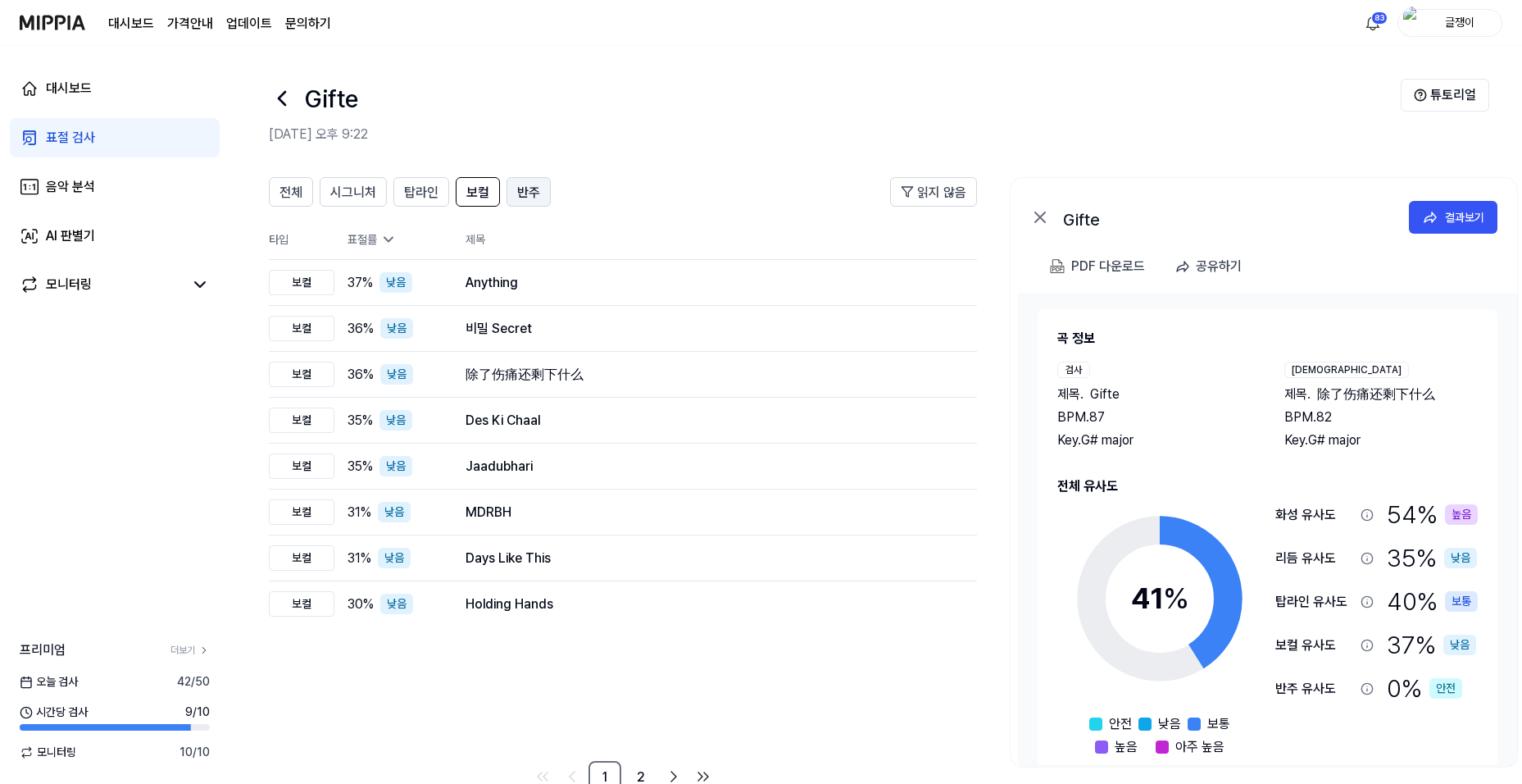
click at [518, 190] on span "반주" at bounding box center [529, 193] width 23 height 19
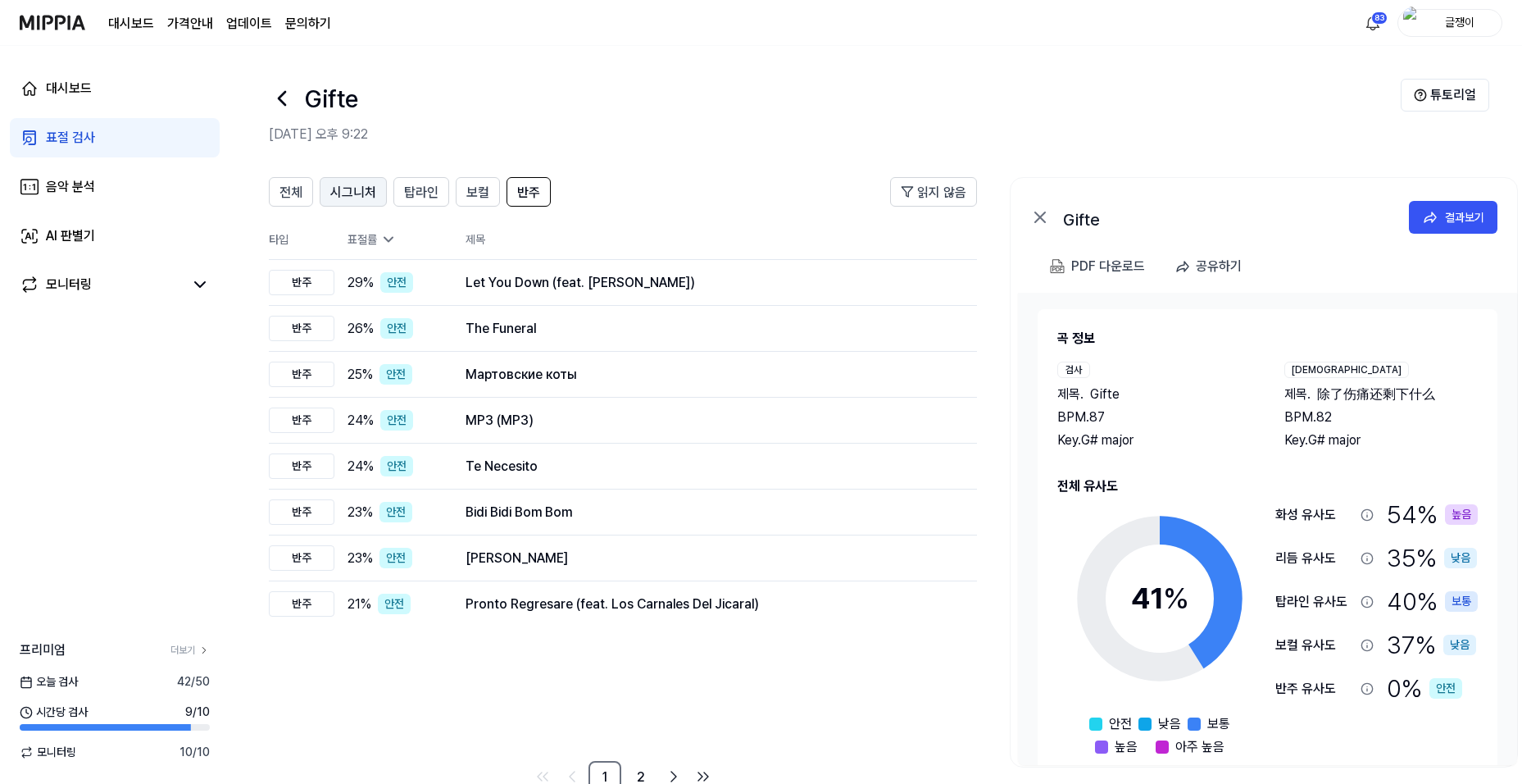
click at [362, 193] on span "시그니처" at bounding box center [353, 193] width 46 height 19
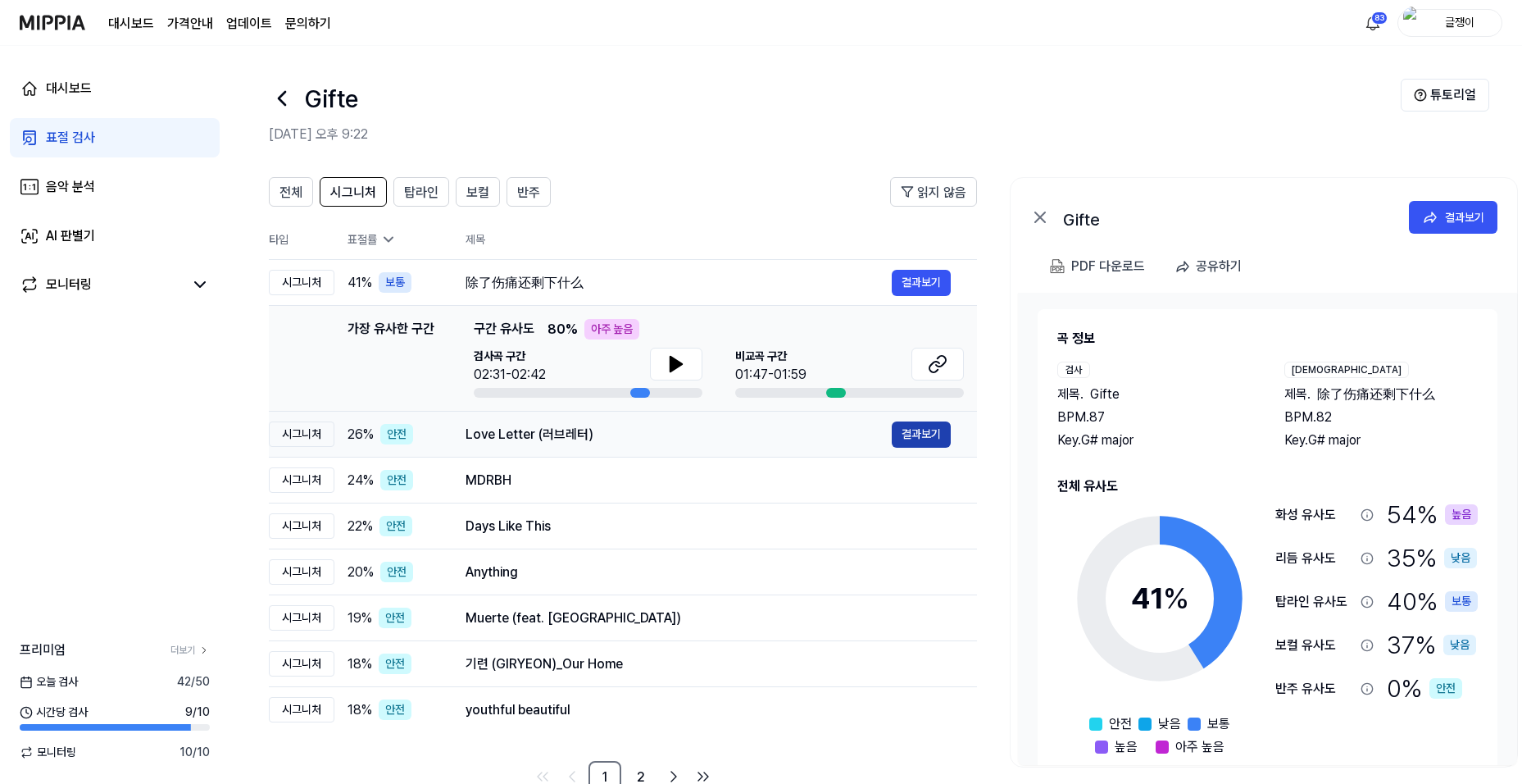
click at [918, 428] on button "결과보기" at bounding box center [921, 434] width 59 height 27
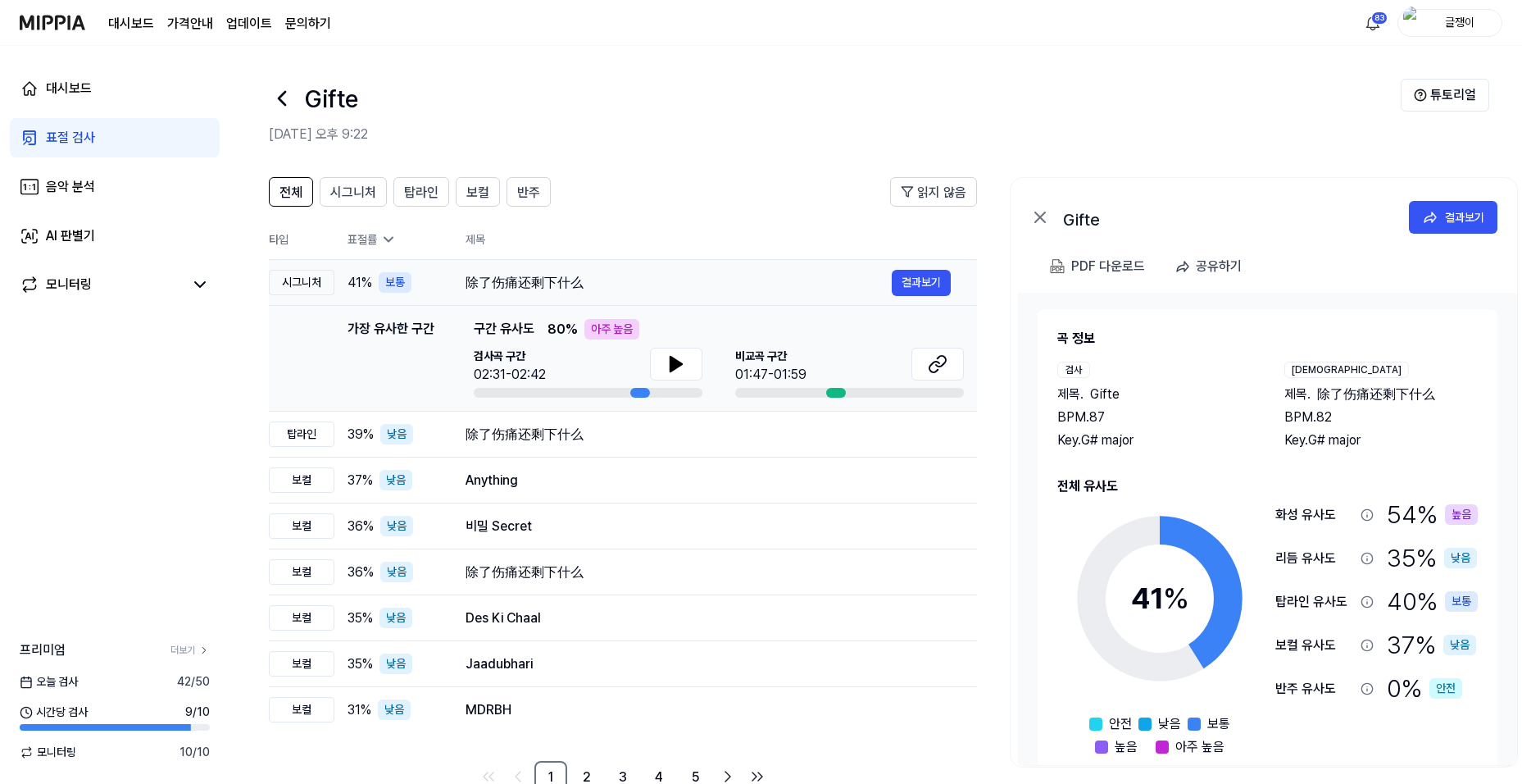
click at [741, 274] on div "除了伤痛还剩下什么" at bounding box center [679, 282] width 427 height 19
click at [527, 276] on div "除了伤痛还剩下什么" at bounding box center [679, 282] width 427 height 19
click at [503, 434] on div "除了伤痛还剩下什么" at bounding box center [679, 434] width 427 height 19
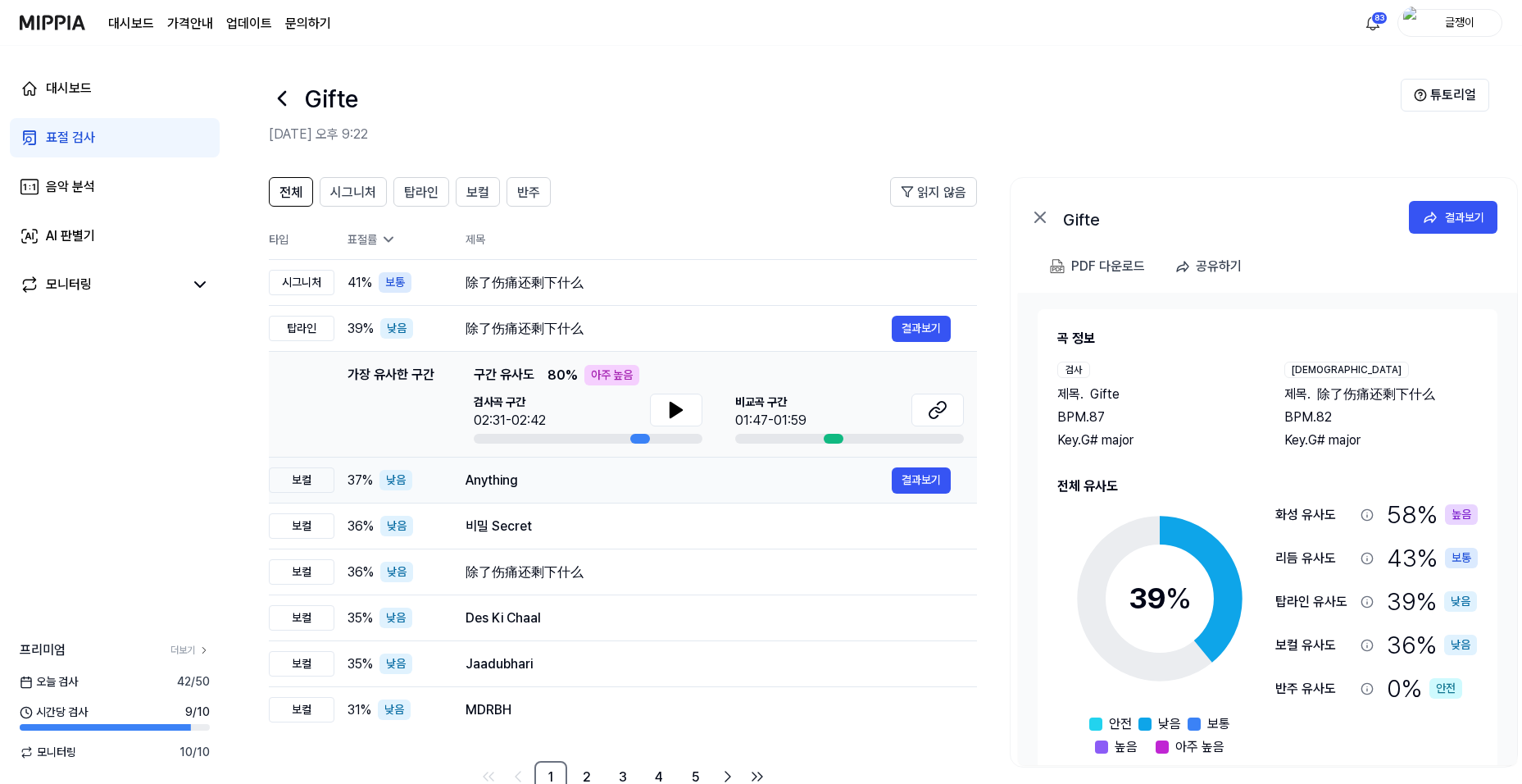
click at [489, 479] on div "Anything" at bounding box center [679, 480] width 427 height 19
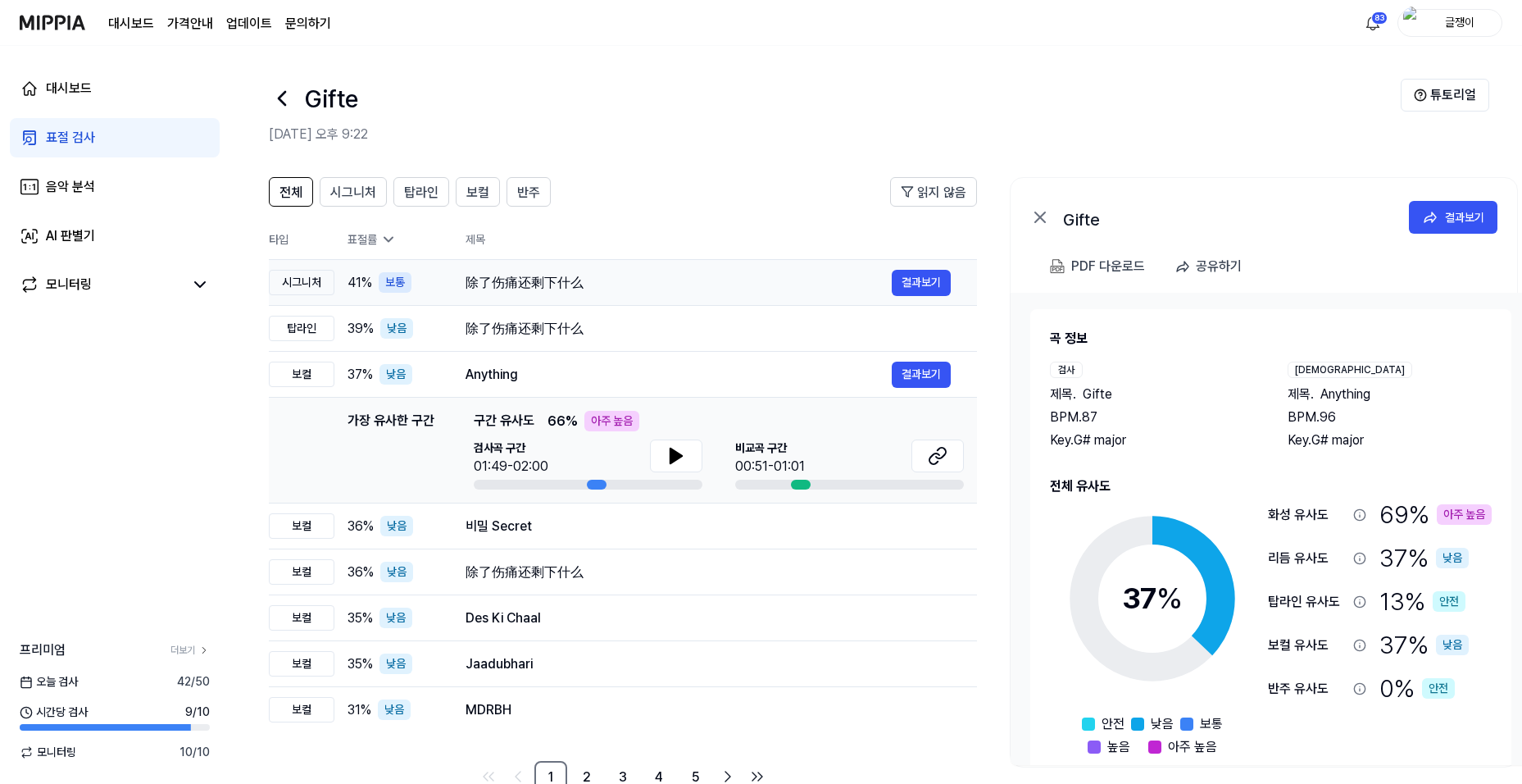
click at [501, 283] on div "除了伤痛还剩下什么" at bounding box center [679, 282] width 427 height 19
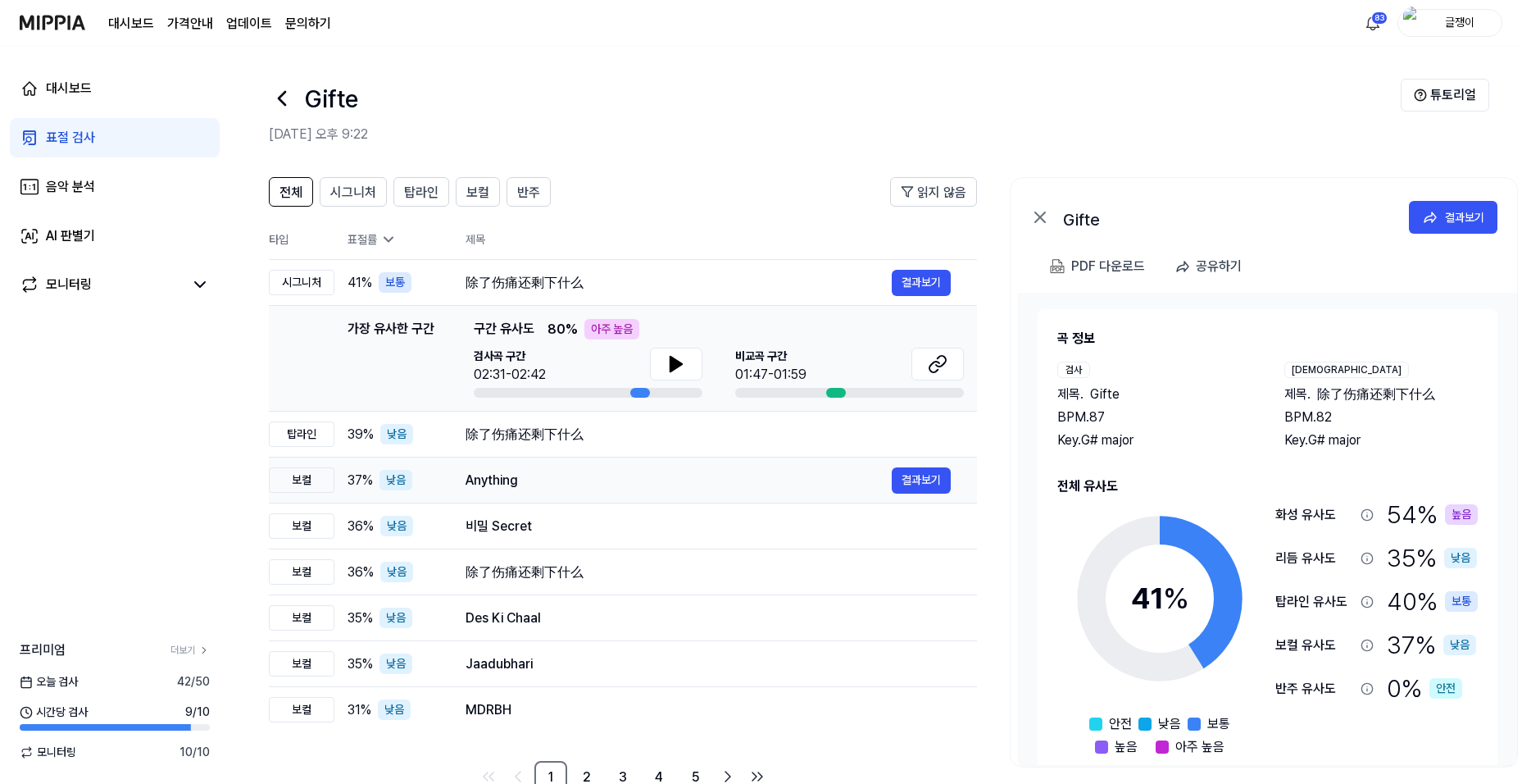
click at [486, 475] on div "Anything" at bounding box center [679, 480] width 427 height 19
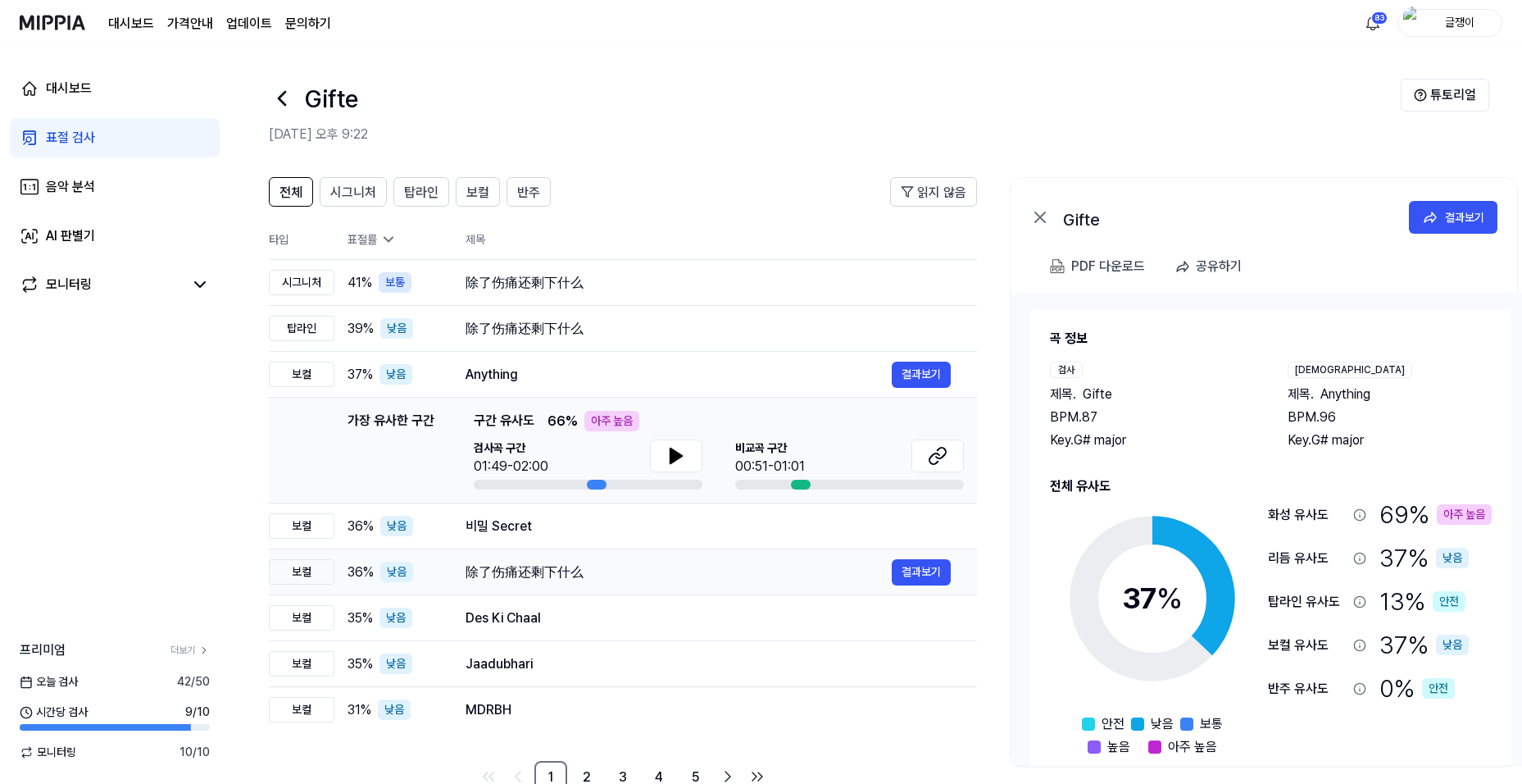
click at [502, 571] on div "除了伤痛还剩下什么" at bounding box center [679, 573] width 427 height 19
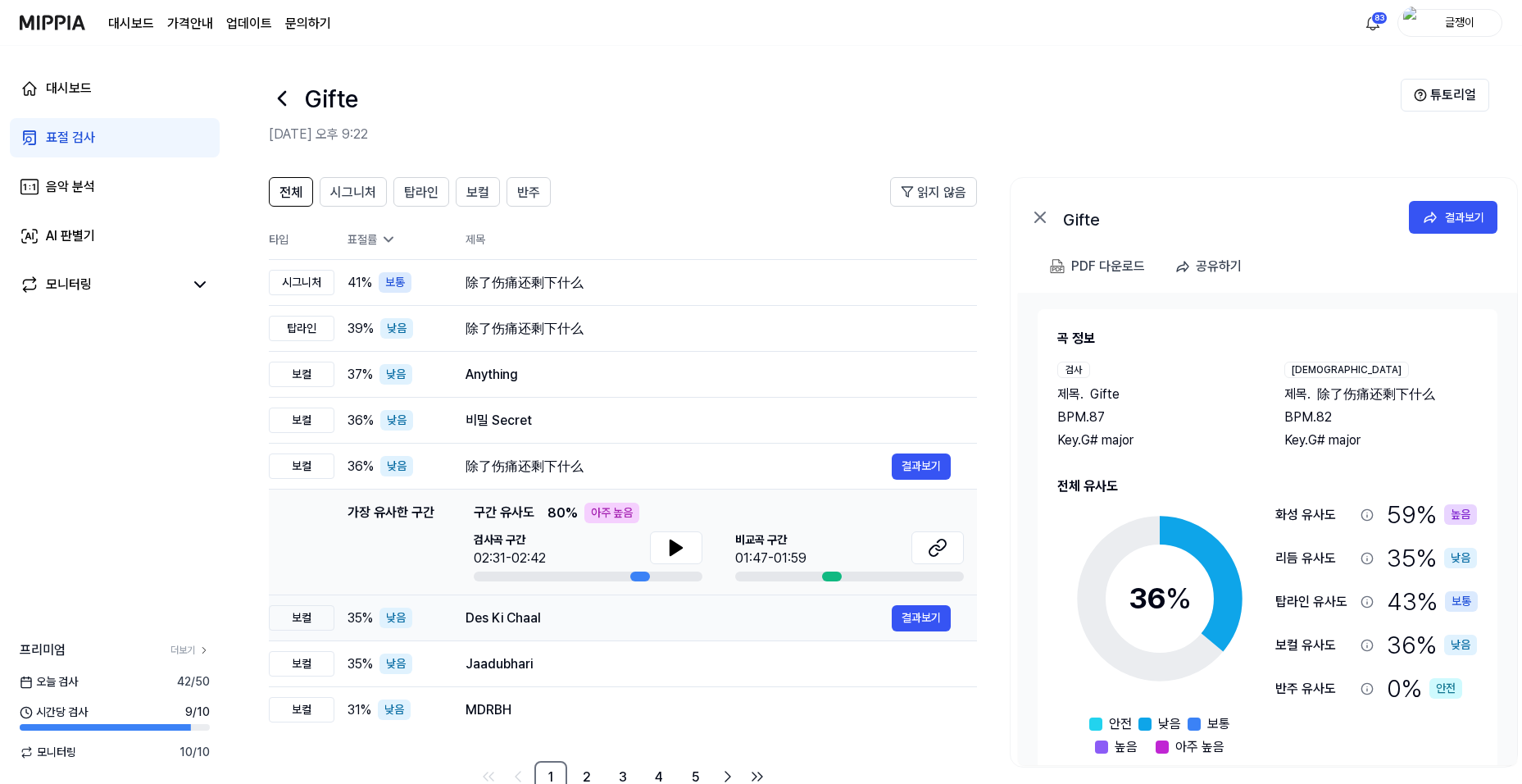
click at [494, 622] on div "Des Ki Chaal" at bounding box center [679, 618] width 427 height 19
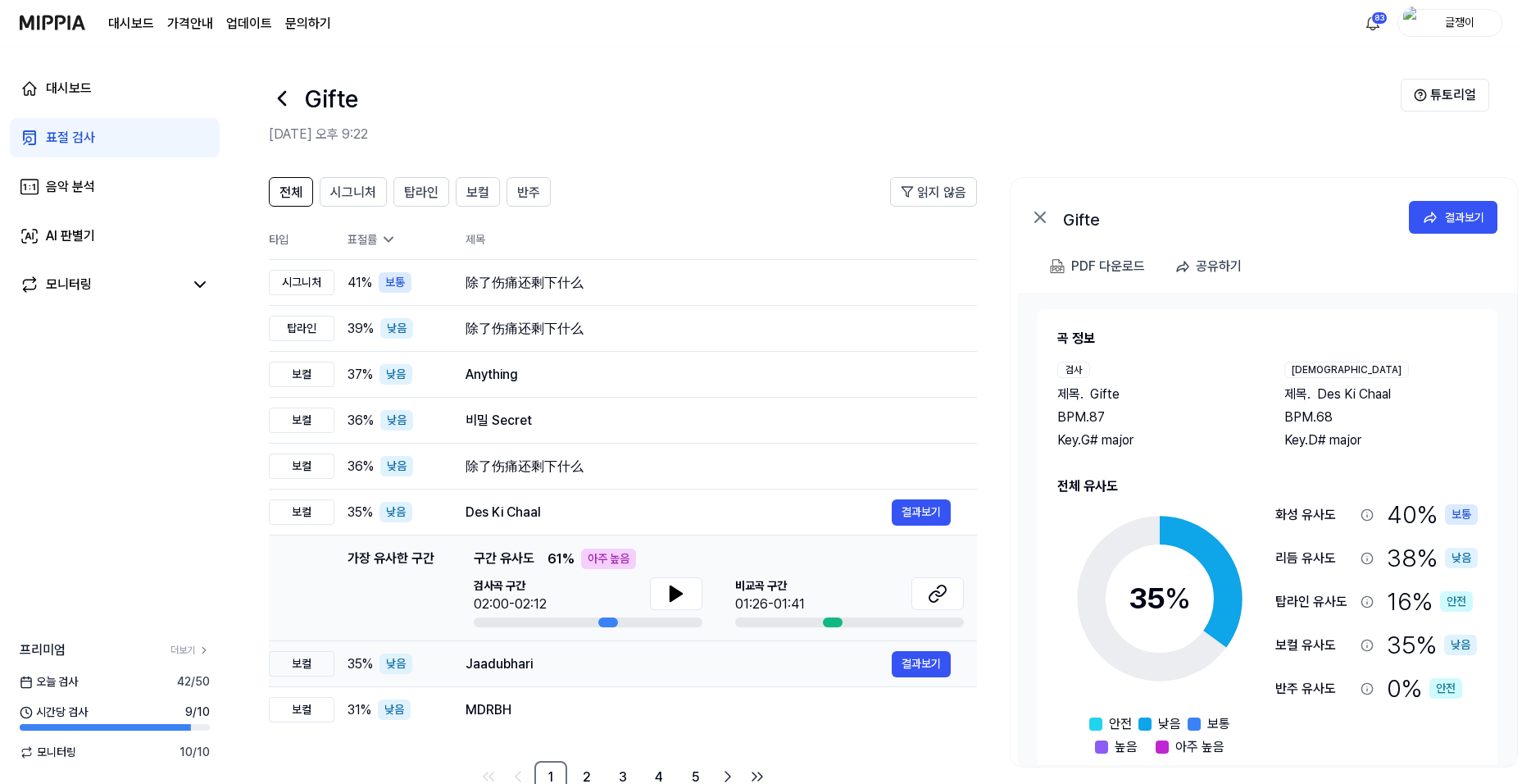
click at [488, 663] on div "Jaadubhari" at bounding box center [679, 664] width 427 height 19
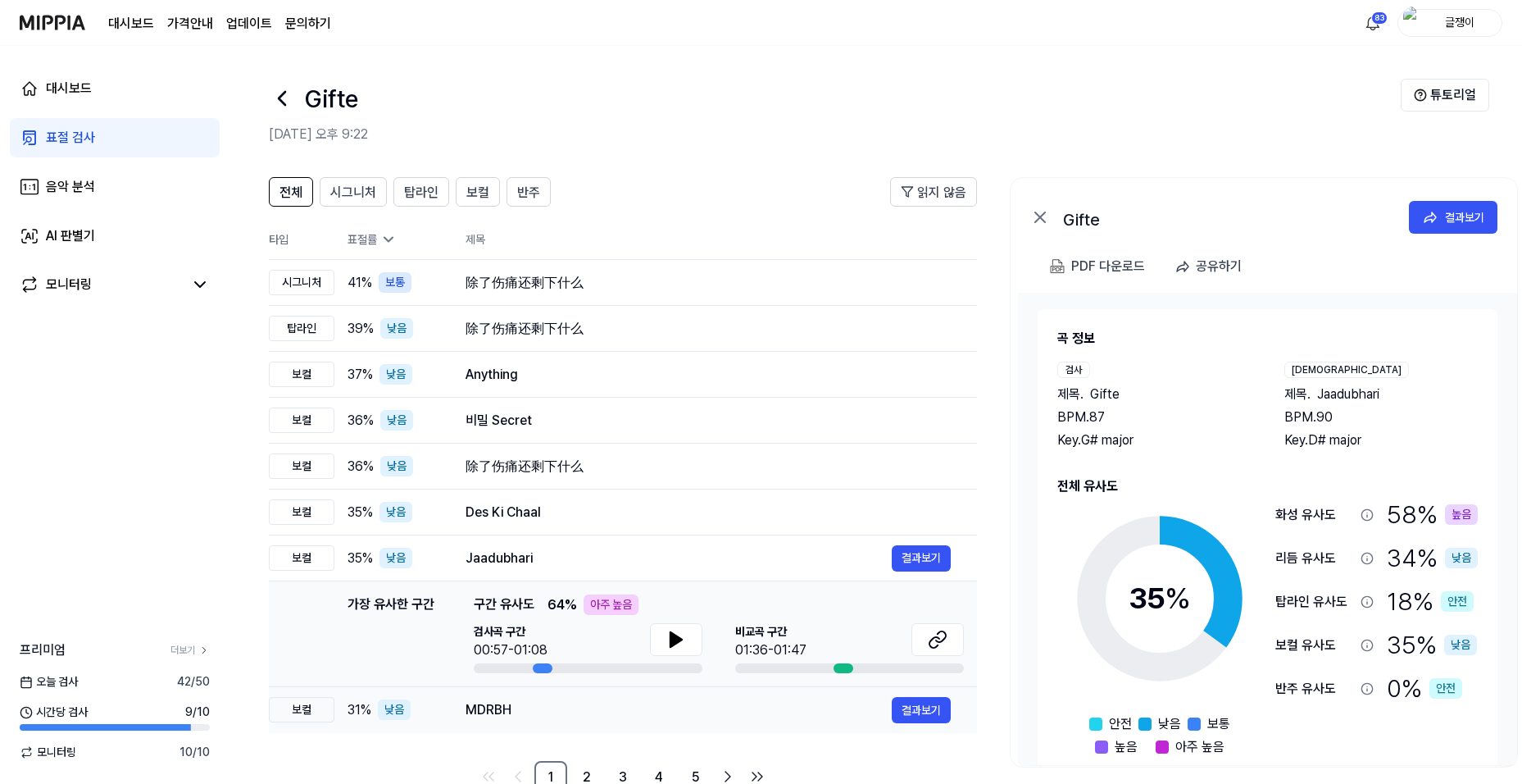
click at [484, 685] on div "MDRBH" at bounding box center [679, 710] width 427 height 19
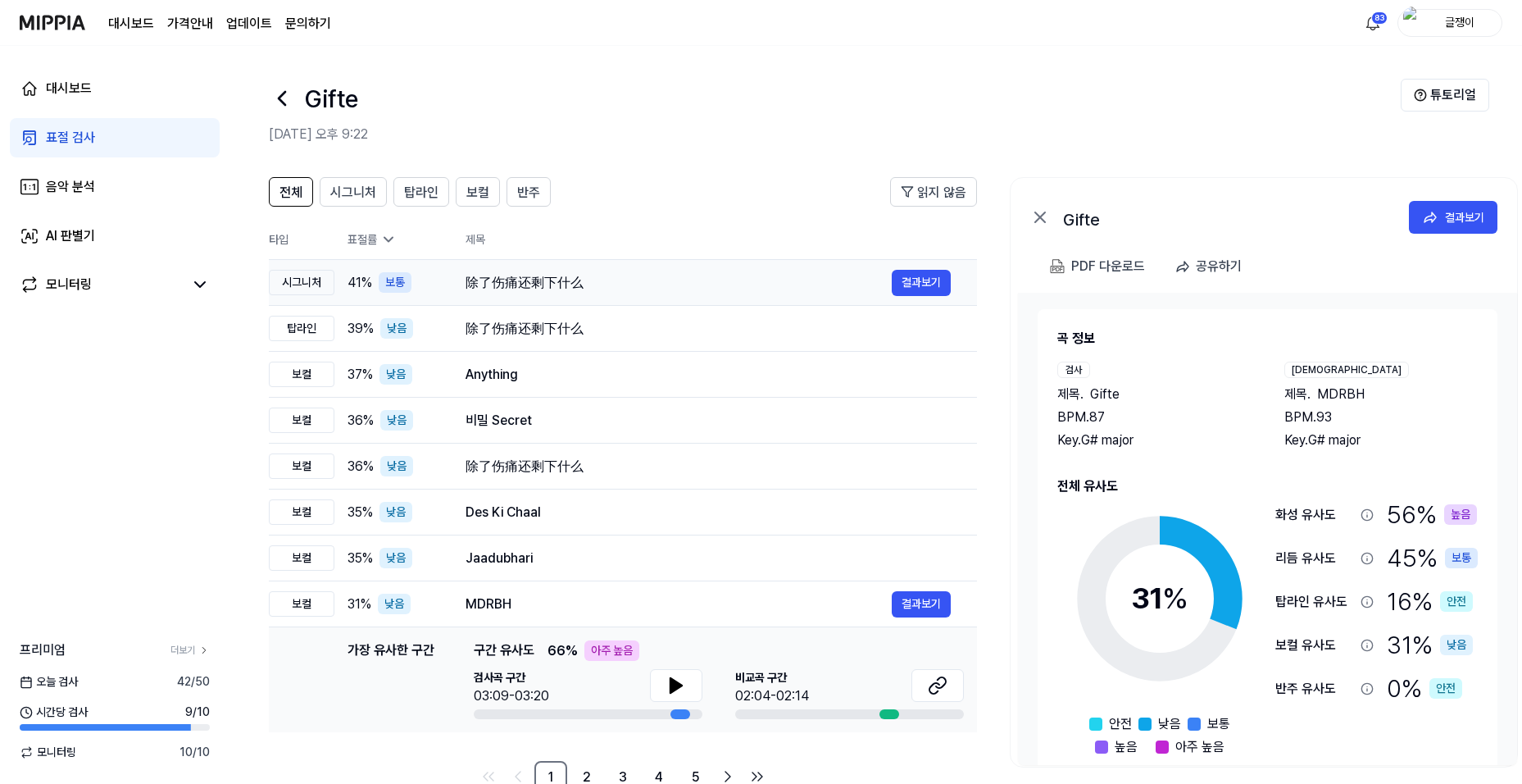
click at [498, 273] on div "除了伤痛还剩下什么" at bounding box center [679, 282] width 427 height 19
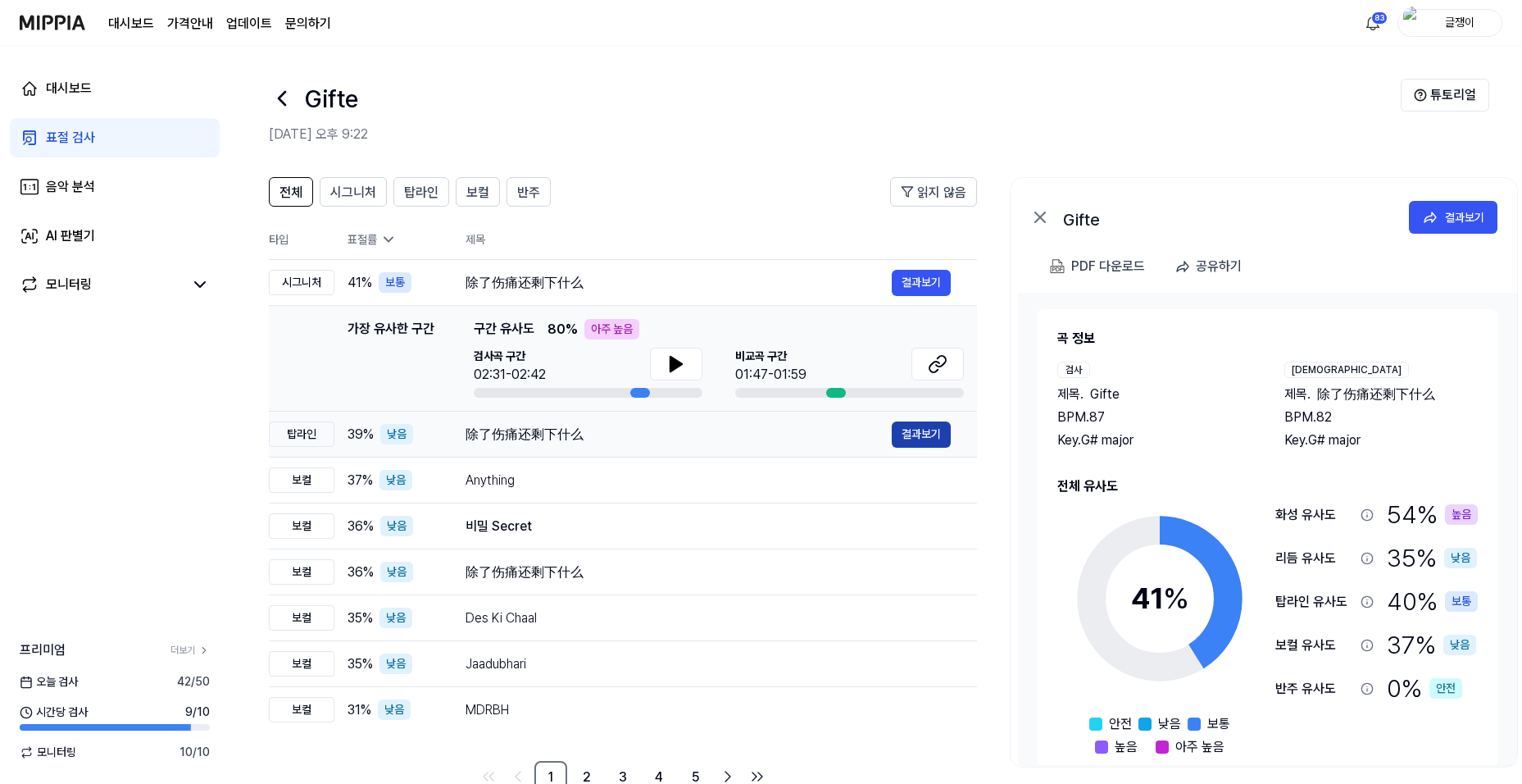
click at [911, 432] on button "결과보기" at bounding box center [921, 434] width 59 height 27
click at [1003, 265] on div "PDF 다운로드" at bounding box center [1108, 266] width 73 height 21
click at [912, 430] on button "결과보기" at bounding box center [921, 434] width 59 height 27
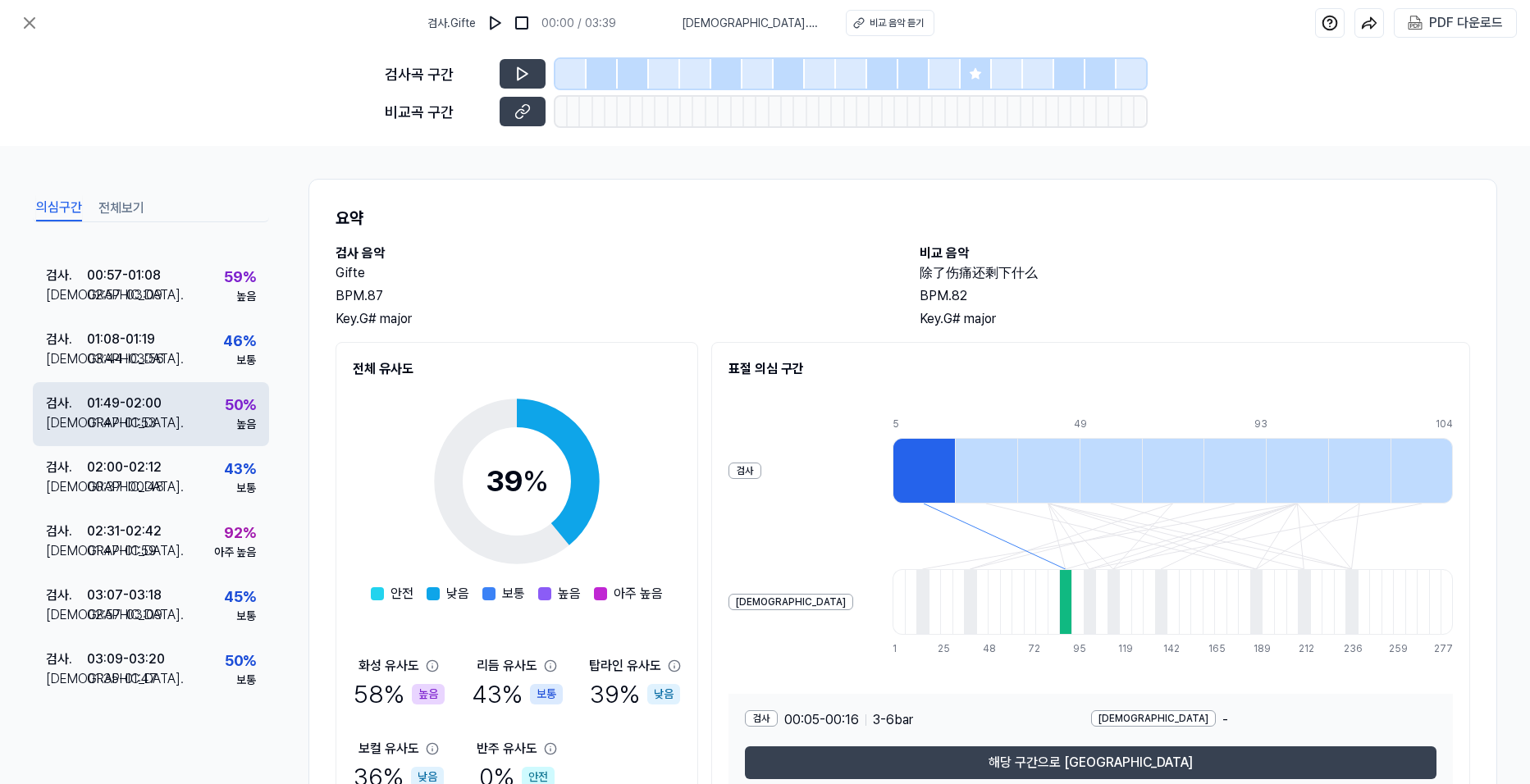
scroll to position [173, 0]
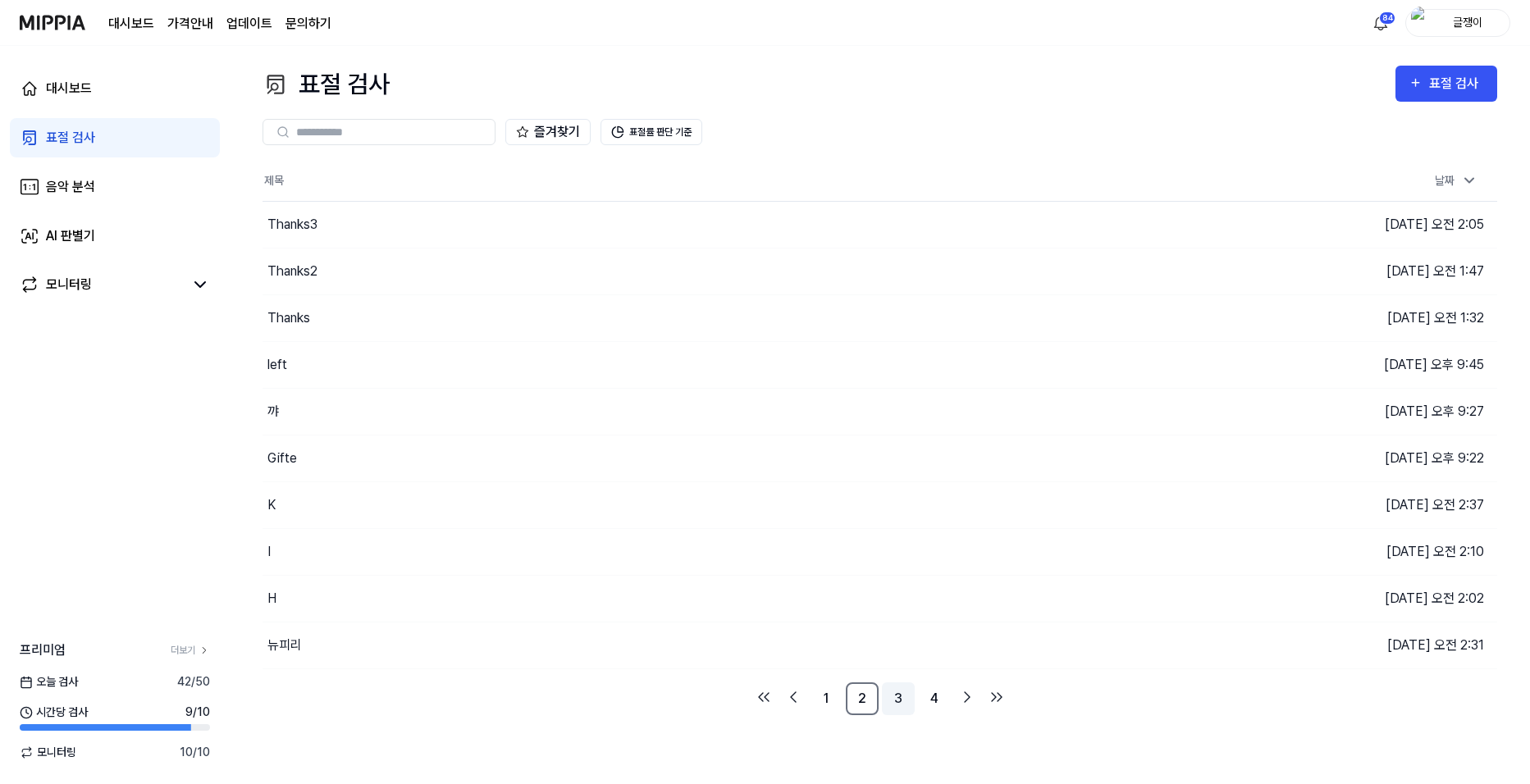
click at [897, 685] on link "3" at bounding box center [898, 698] width 33 height 33
click at [936, 685] on link "4" at bounding box center [934, 698] width 33 height 33
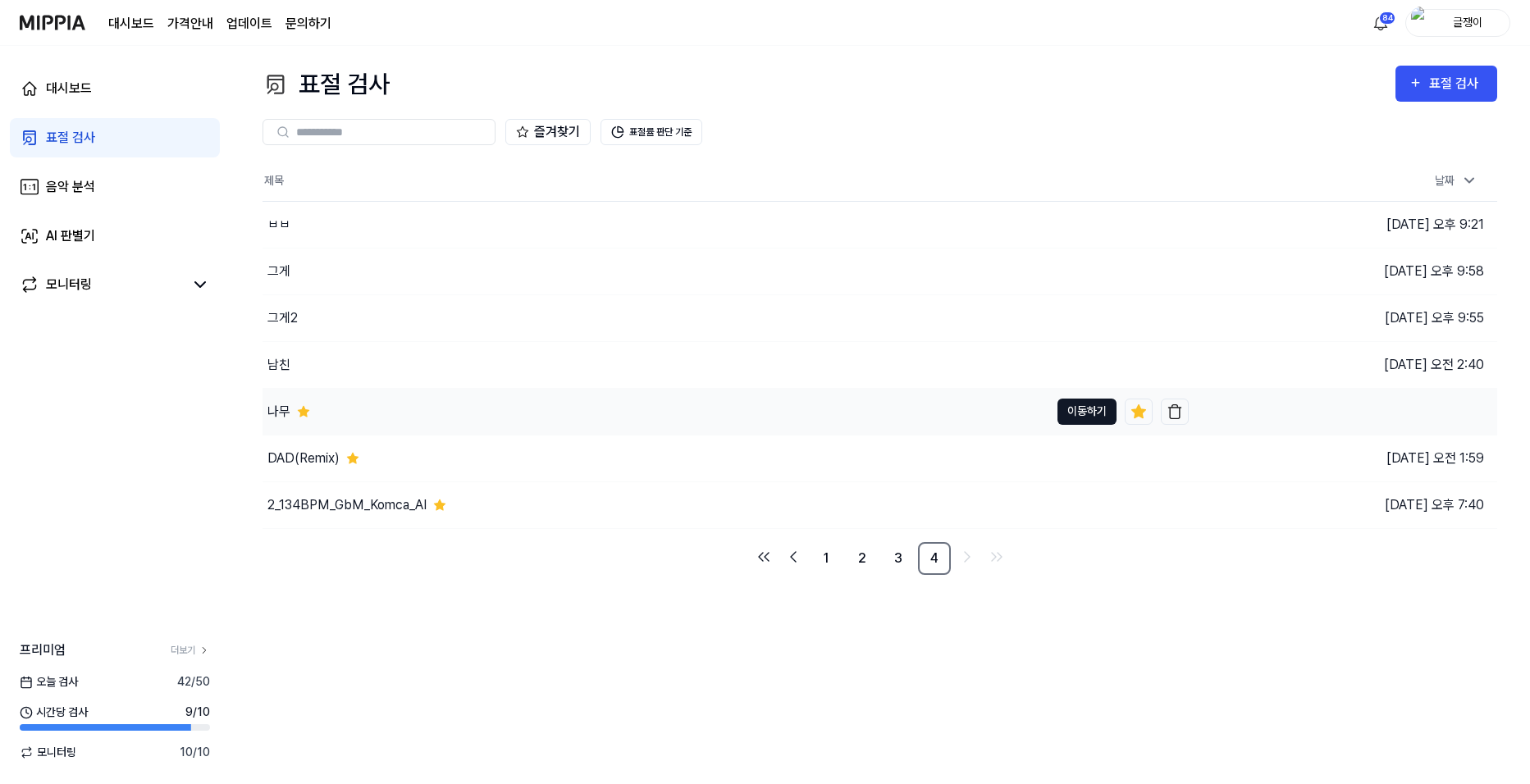
click at [1003, 406] on button "이동하기" at bounding box center [1086, 411] width 59 height 27
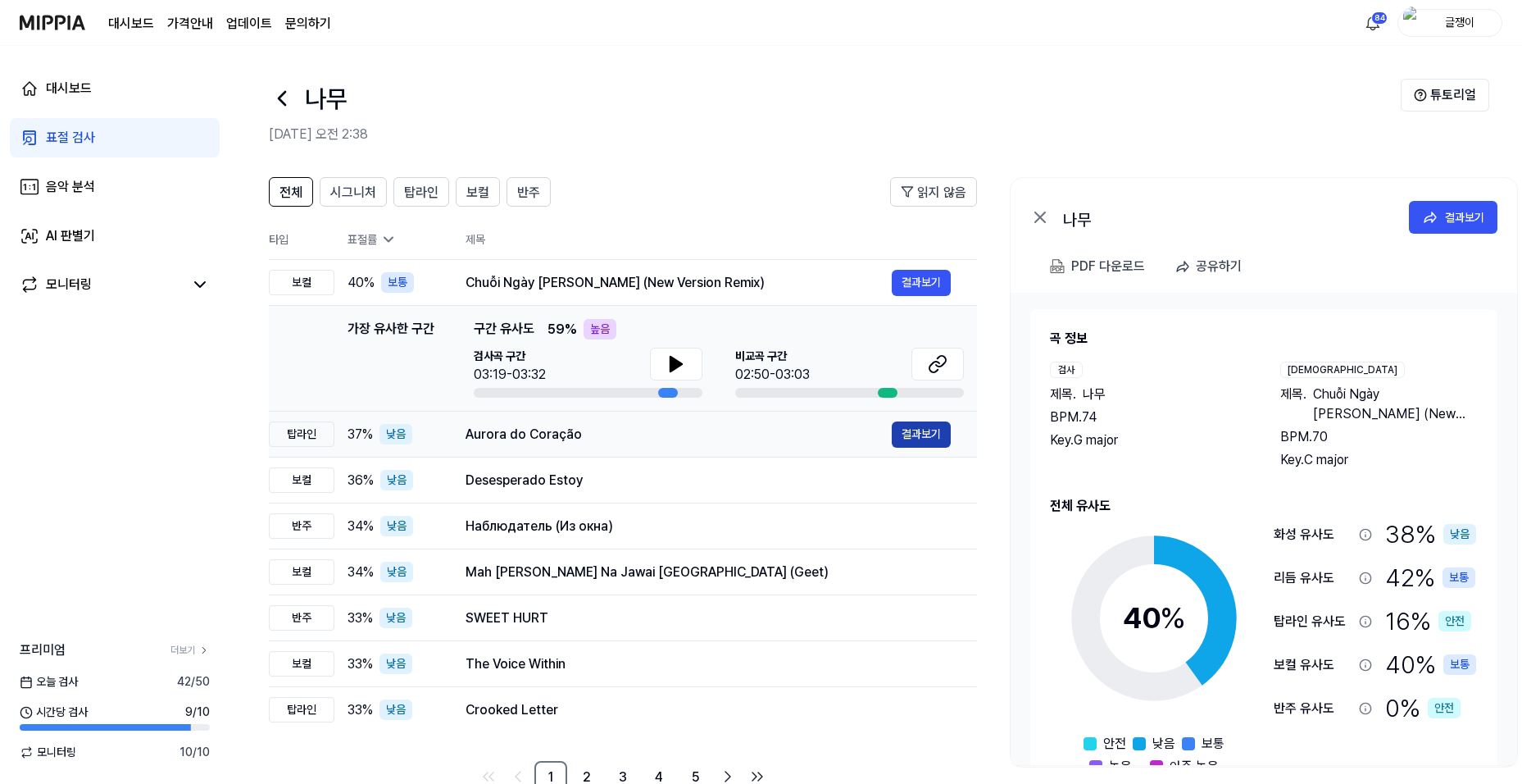
click at [911, 440] on button "결과보기" at bounding box center [921, 434] width 59 height 27
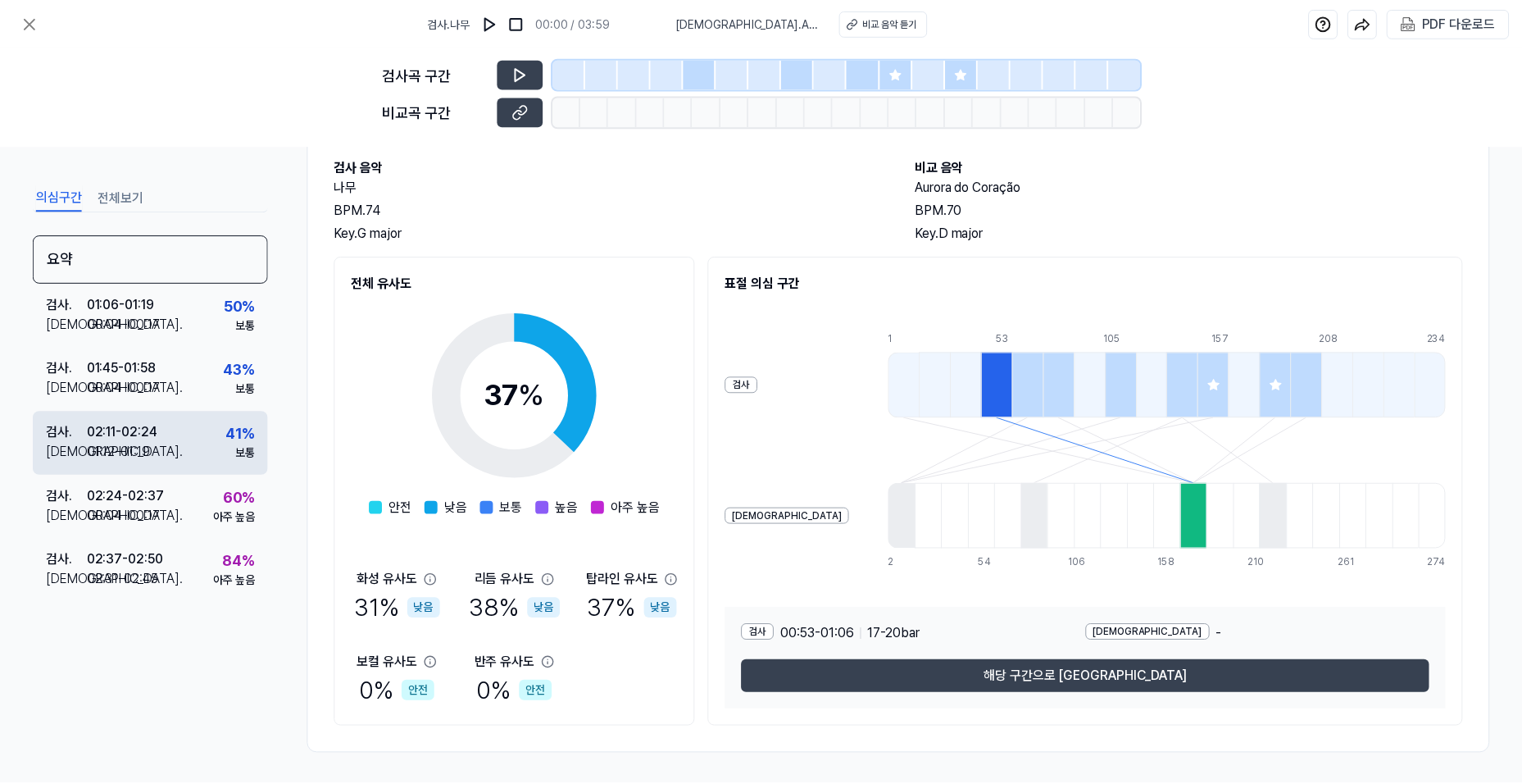
scroll to position [88, 0]
